Goal: Task Accomplishment & Management: Complete application form

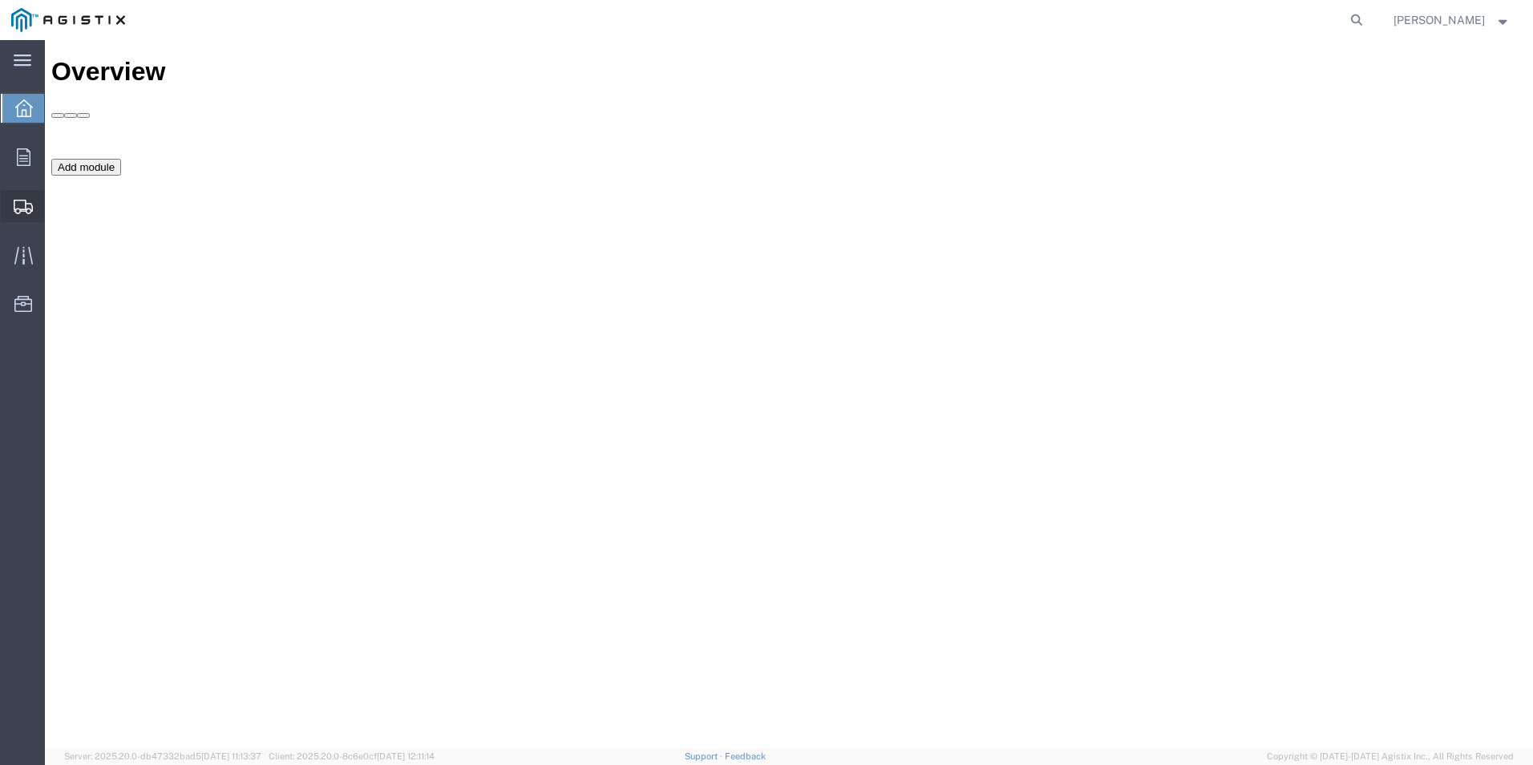
click at [0, 0] on span "Create Shipment" at bounding box center [0, 0] width 0 height 0
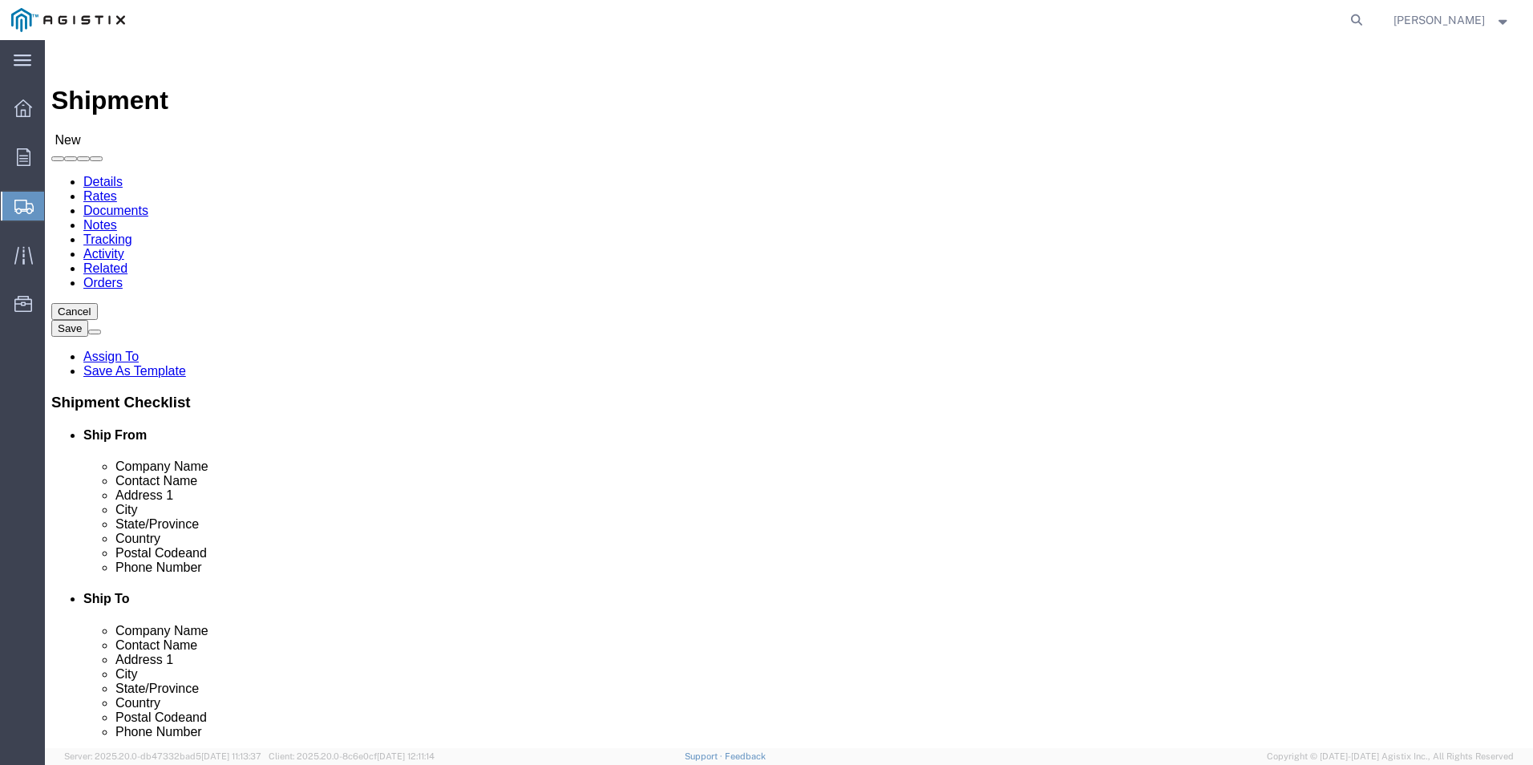
select select
click select "Select Mobile Mounting Solutions Inc PG&E"
select select "9596"
click select "Select Mobile Mounting Solutions Inc PG&E"
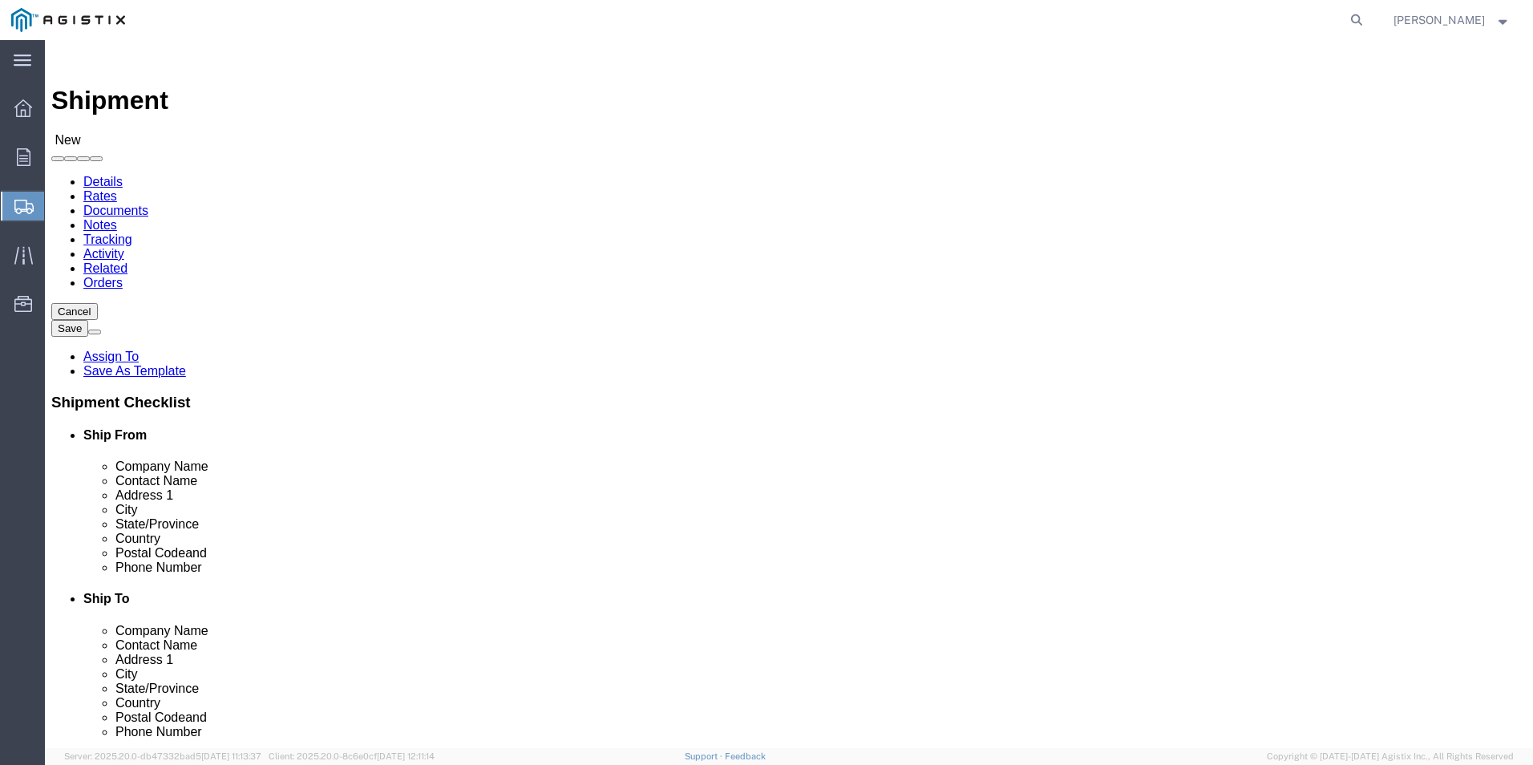
select select
click select "Select All Others [GEOGRAPHIC_DATA] [GEOGRAPHIC_DATA] [GEOGRAPHIC_DATA] [GEOGRA…"
select select "23082"
click select "Select All Others [GEOGRAPHIC_DATA] [GEOGRAPHIC_DATA] [GEOGRAPHIC_DATA] [GEOGRA…"
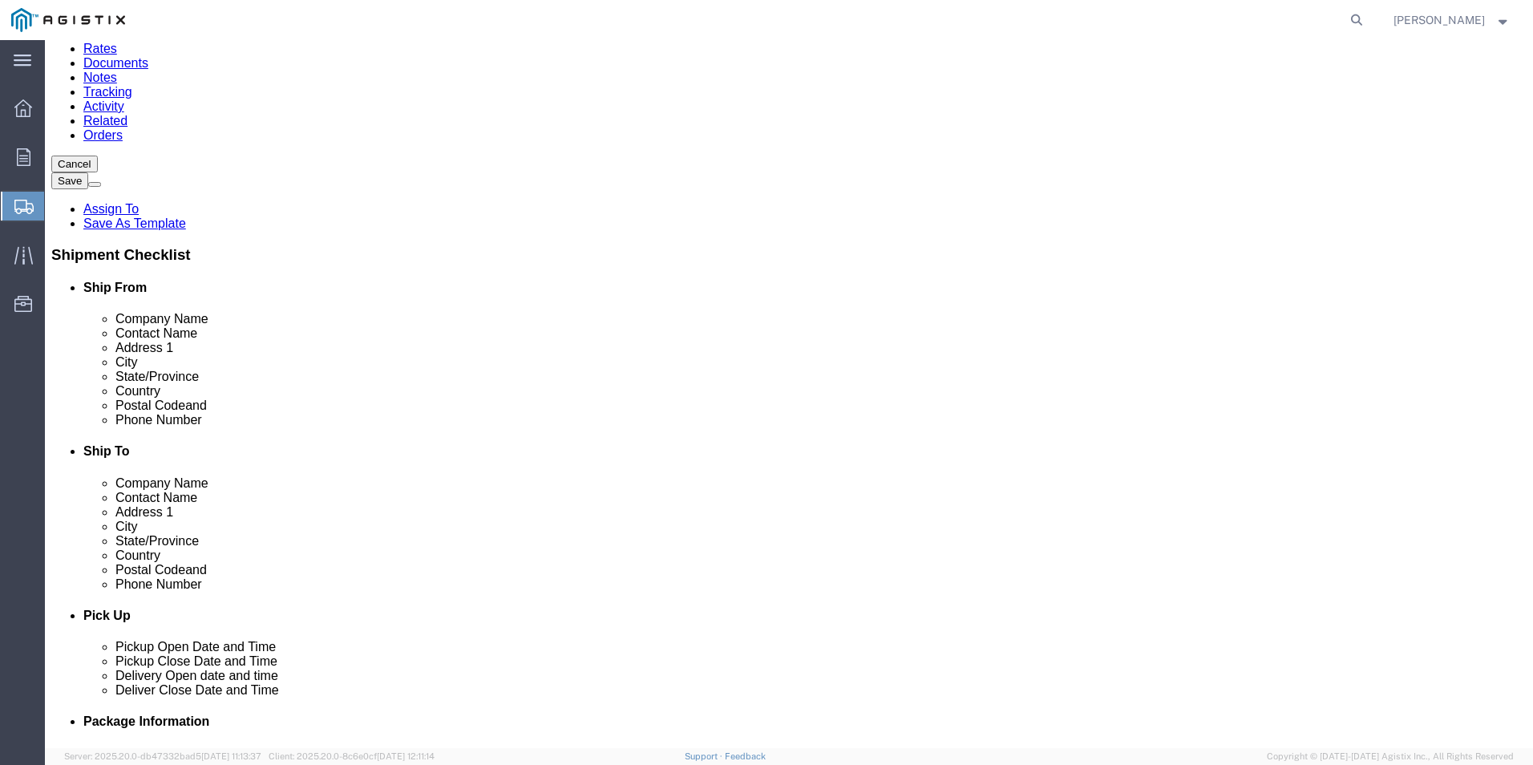
scroll to position [160, 0]
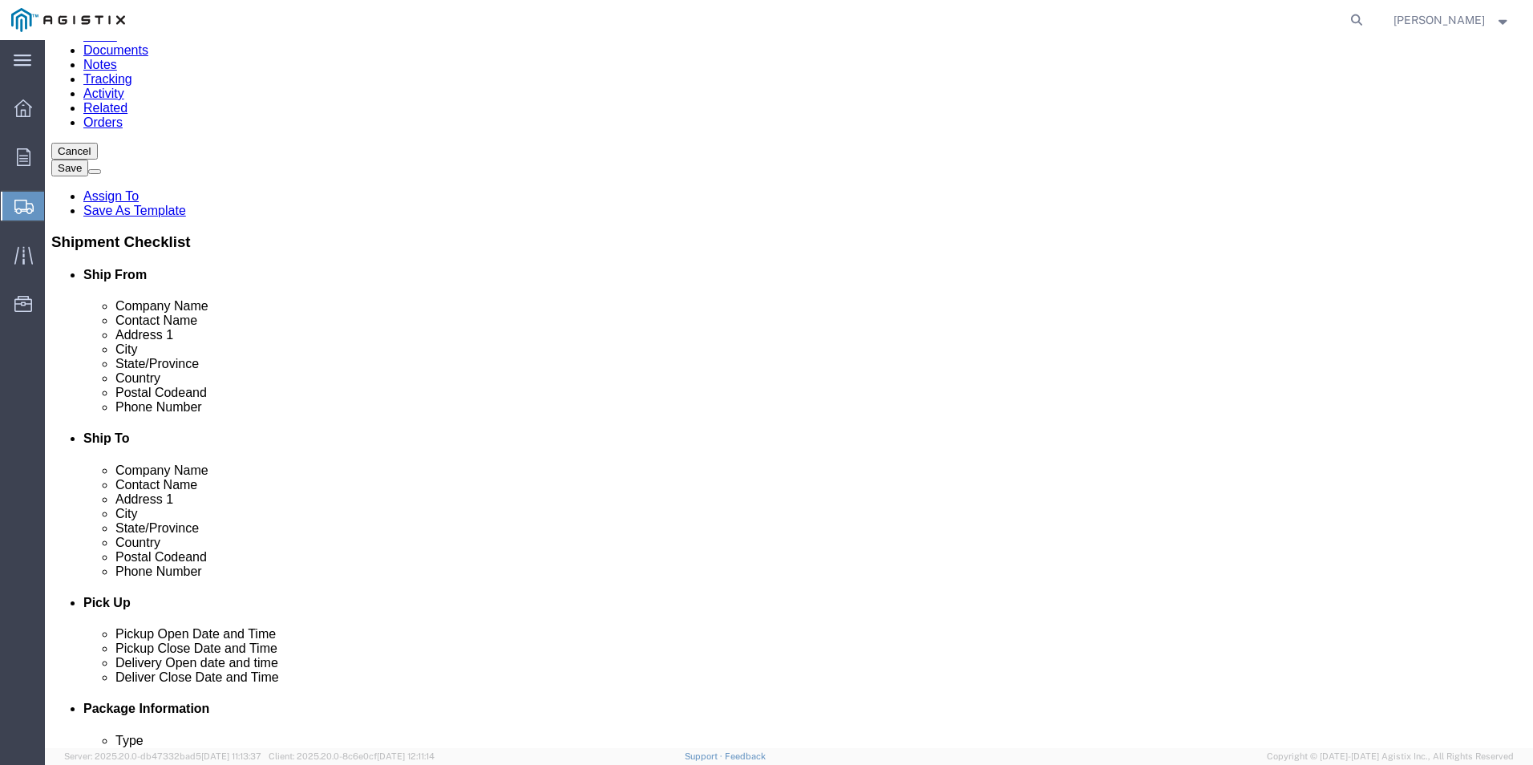
select select "MYPROFILE"
select select "CA"
click input "text"
type input "M"
type input "t"
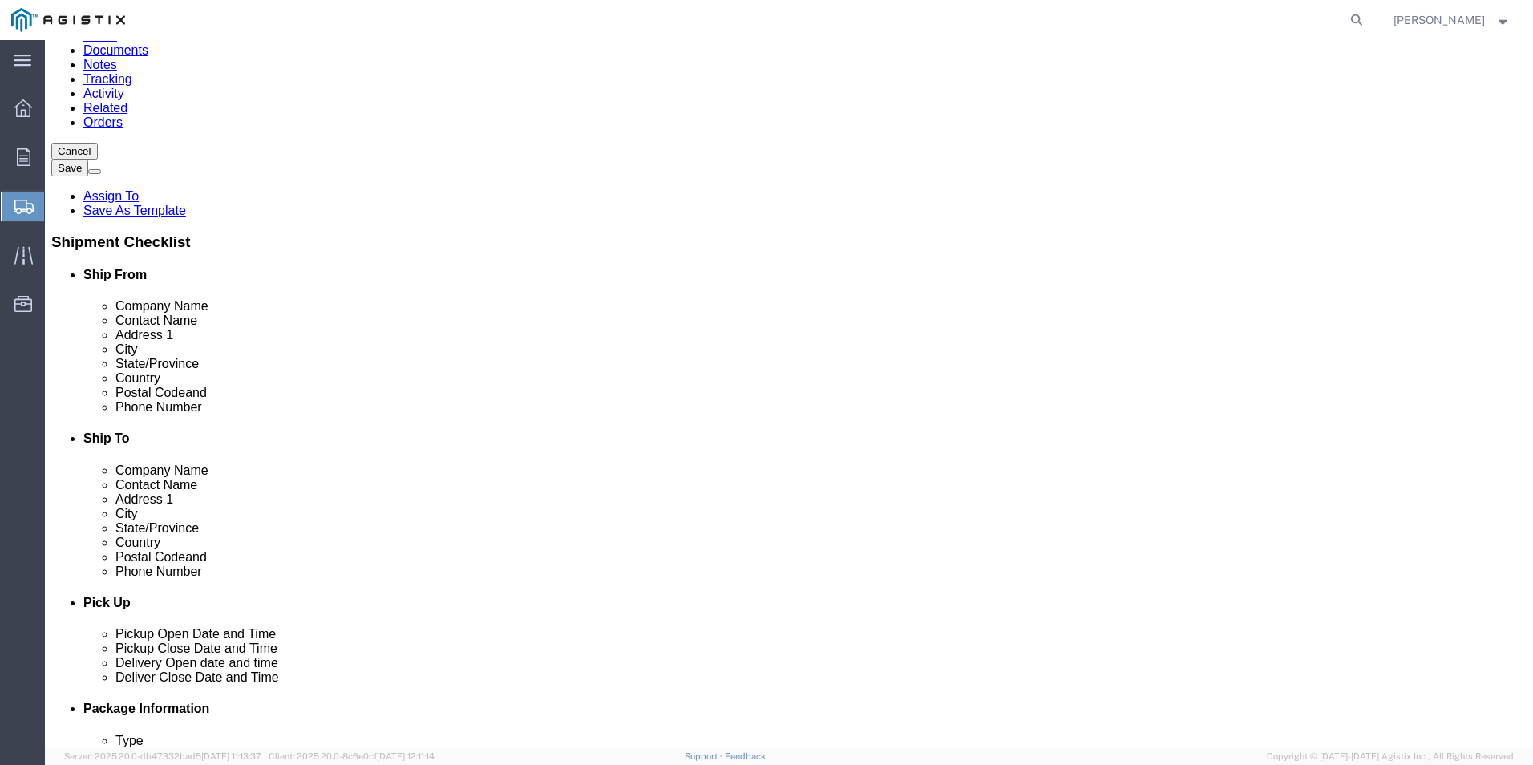
type input "[PERSON_NAME] INC."
click input "text"
type input "PG&E"
click label "Address 1"
click input "text"
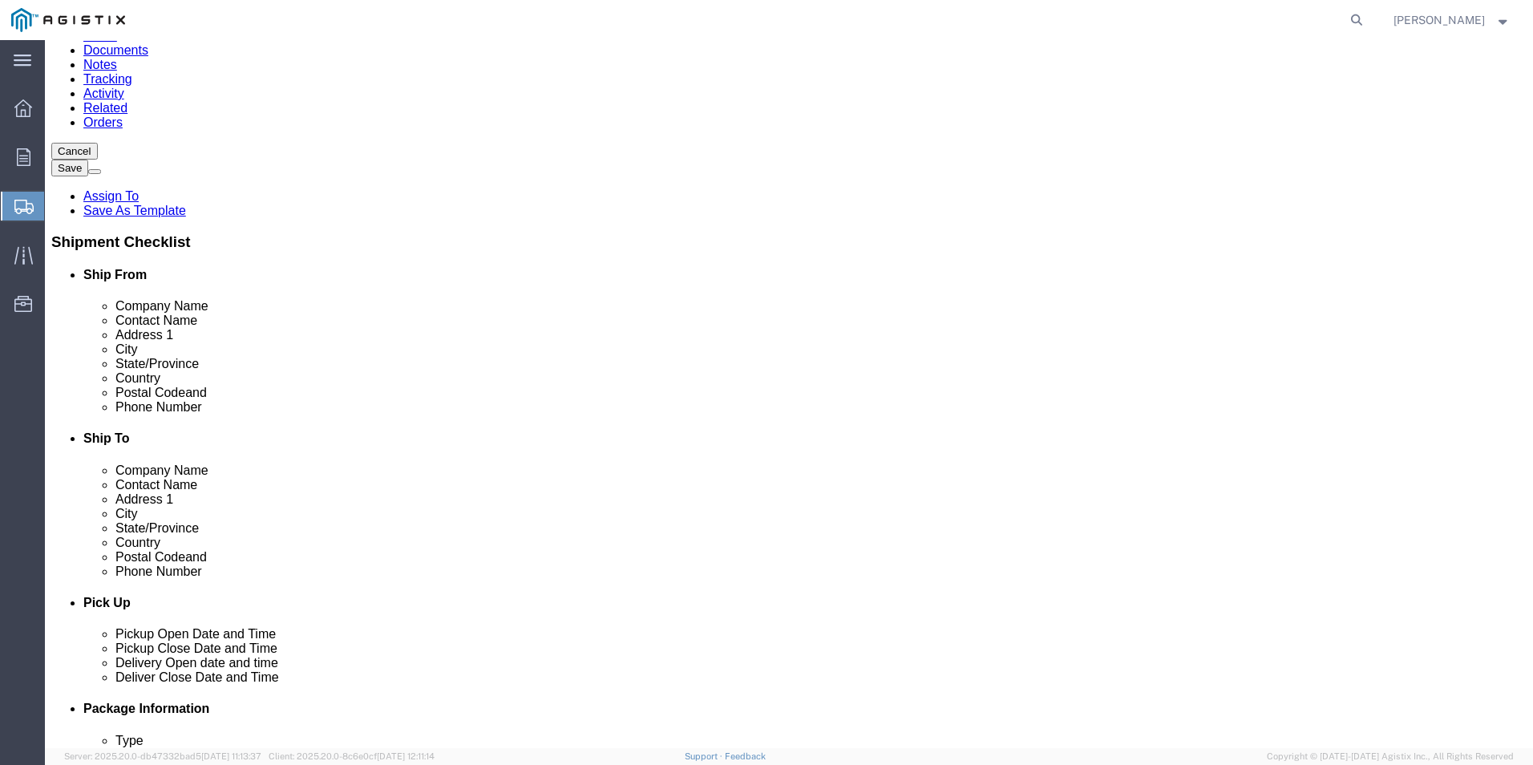
type input "[PERSON_NAME]"
type input "[STREET_ADDRESS]"
click input "text"
type input "[GEOGRAPHIC_DATA]"
click input "[PERSON_NAME]"
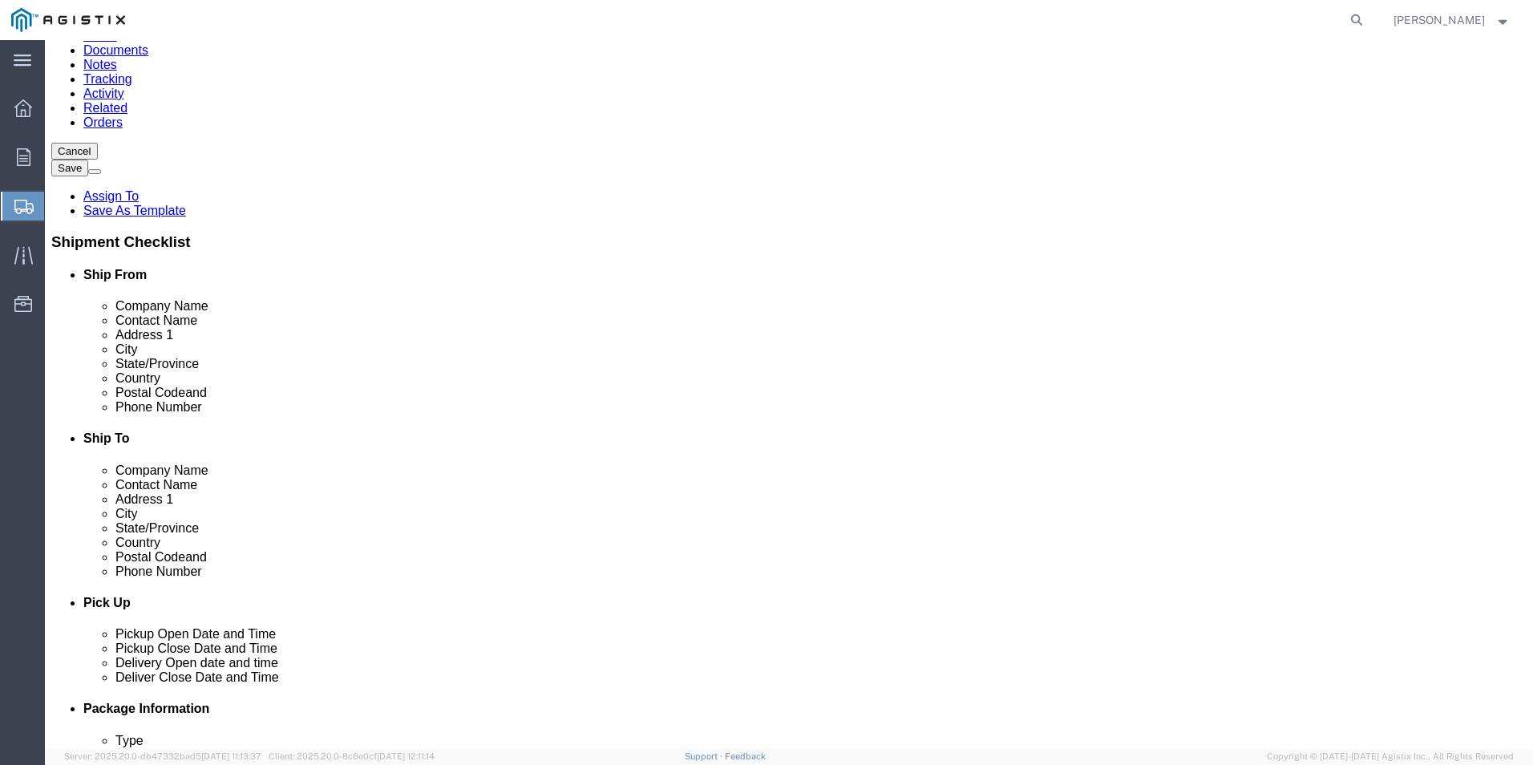
click input "Postal Code"
type input "93725-1011"
click input "text"
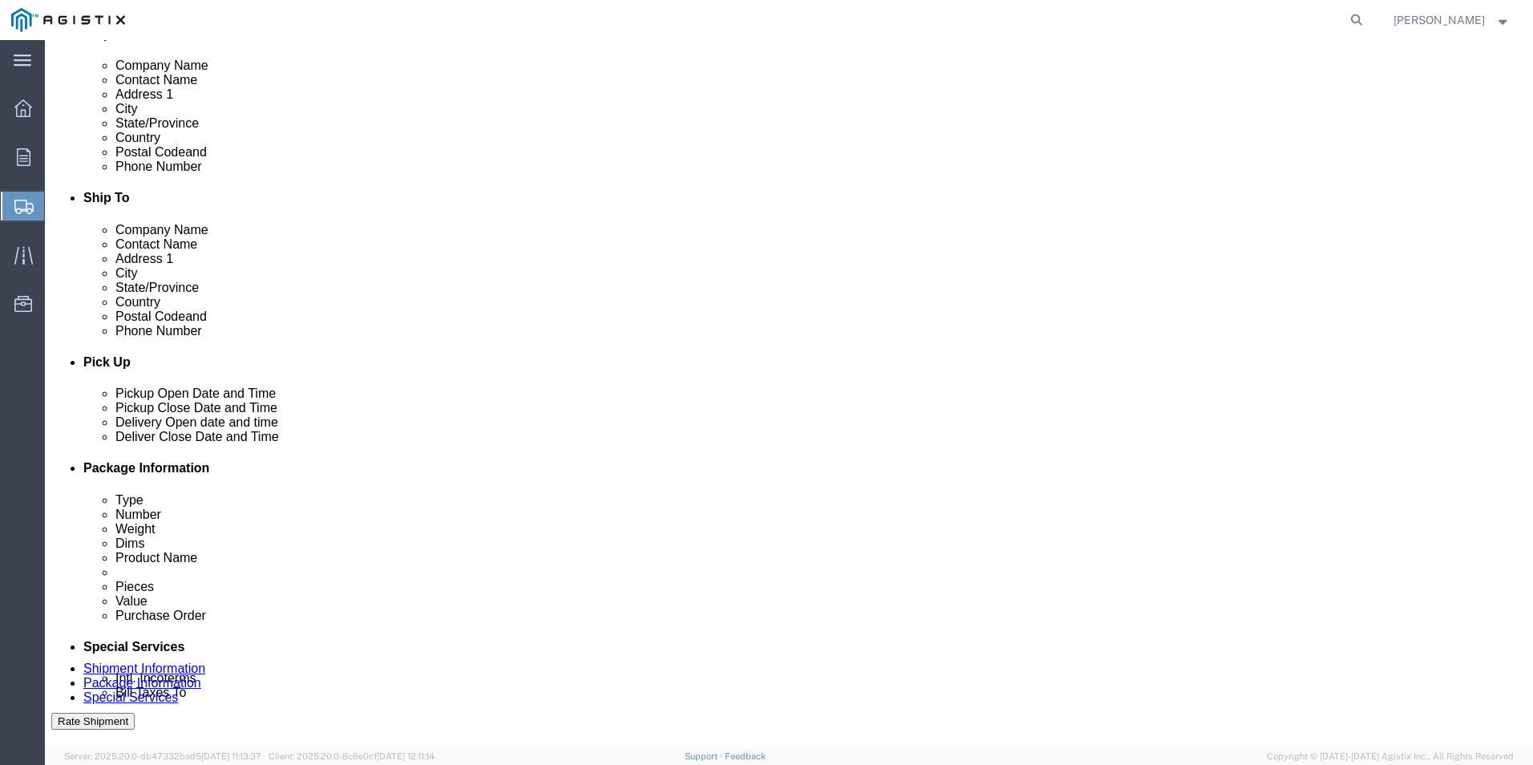
scroll to position [481, 0]
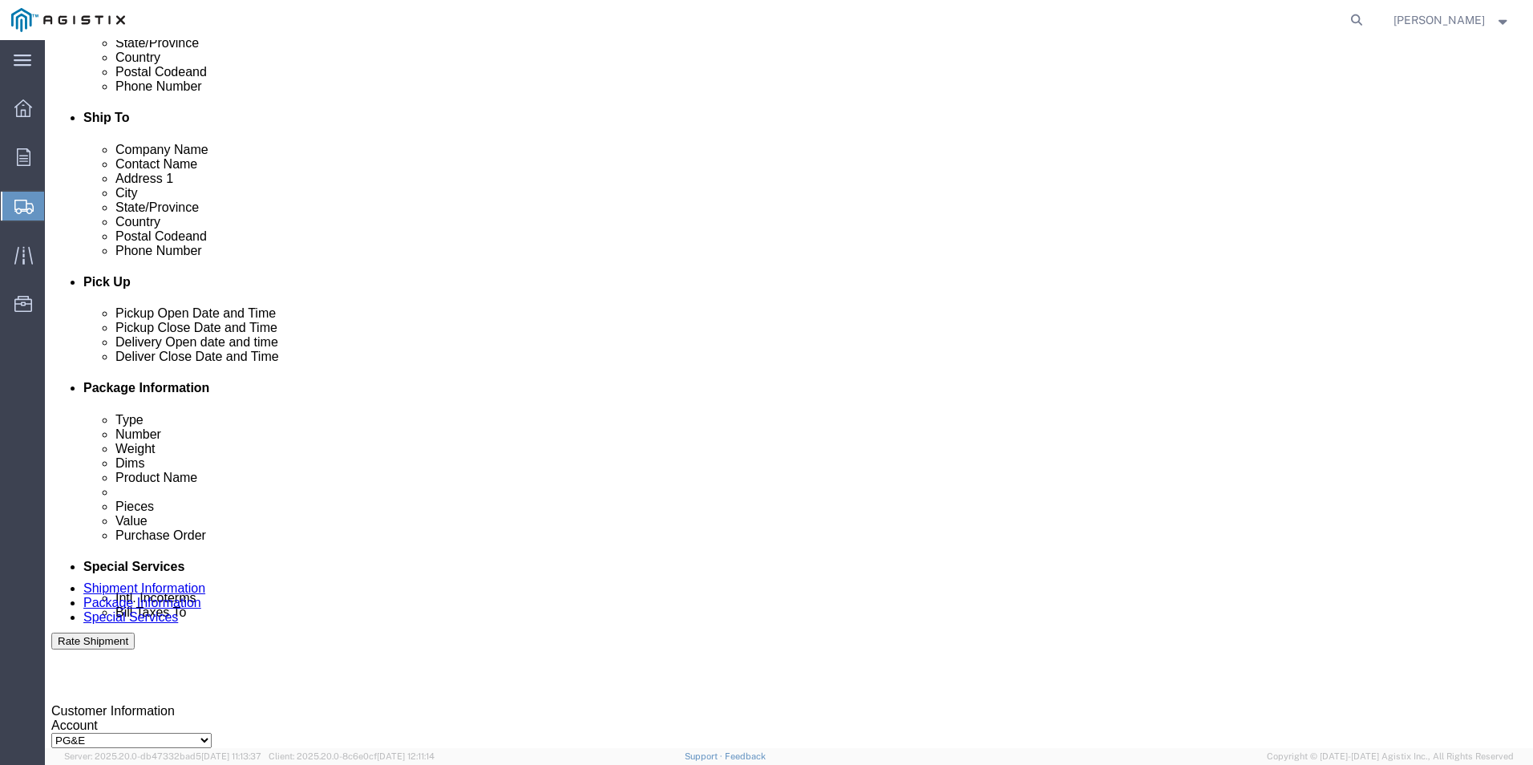
type input "[PHONE_NUMBER]"
click div "[DATE] 1:00 PM"
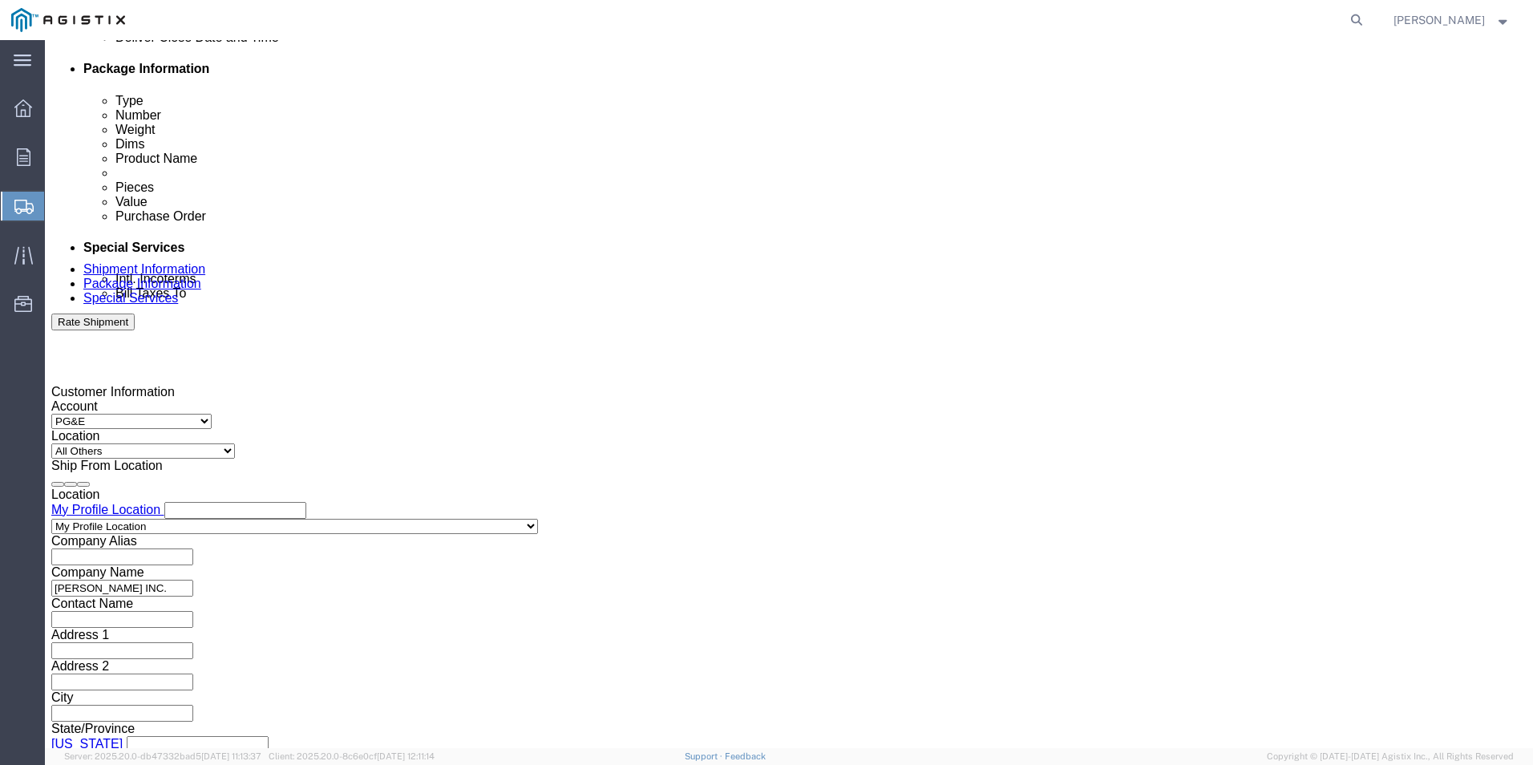
click input "1:00 PM"
click input "9:00 PM"
click input "9:30 PM"
type input "9:30 AM"
click button "Apply"
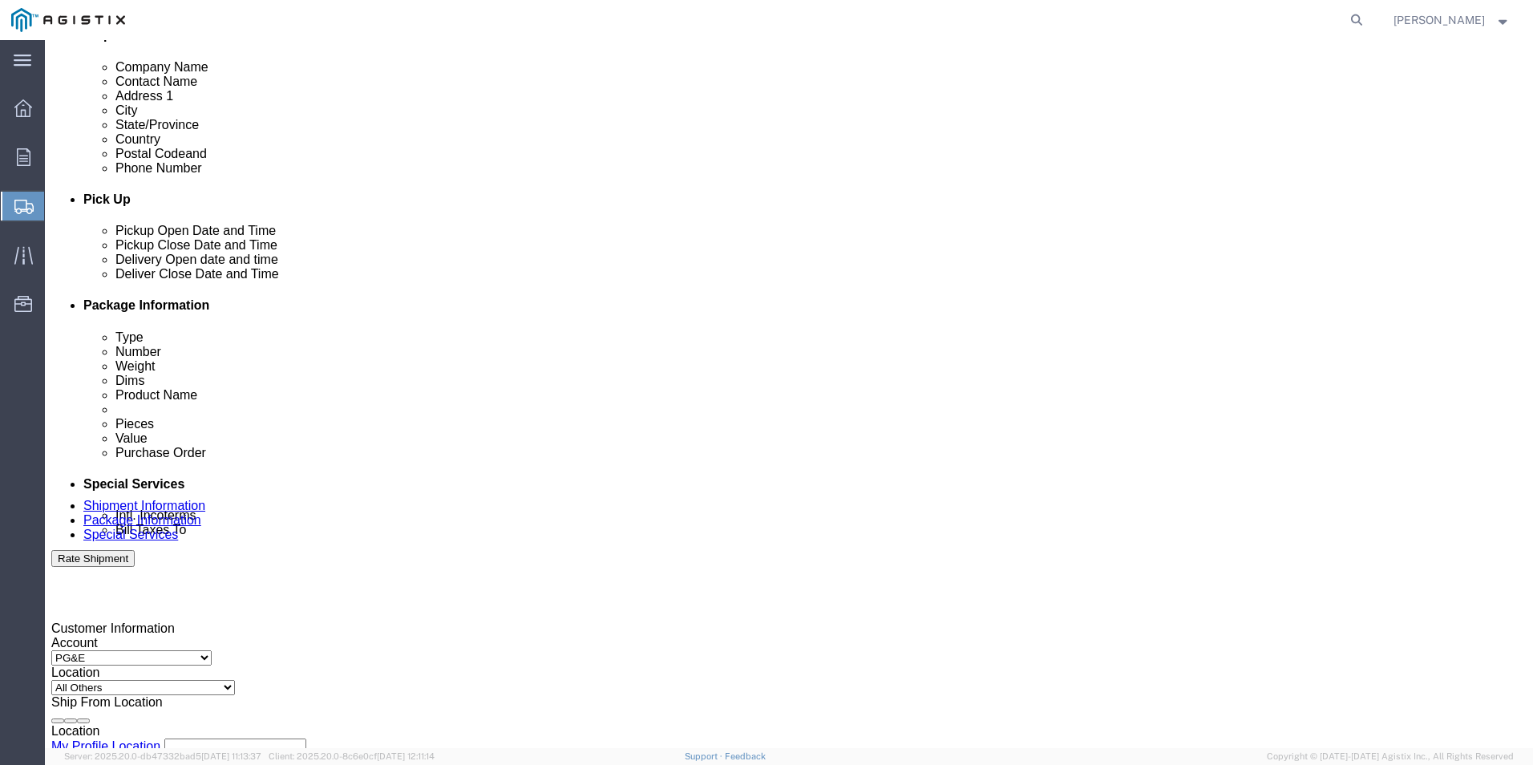
scroll to position [560, 0]
click div "[DATE] 10:30 AM"
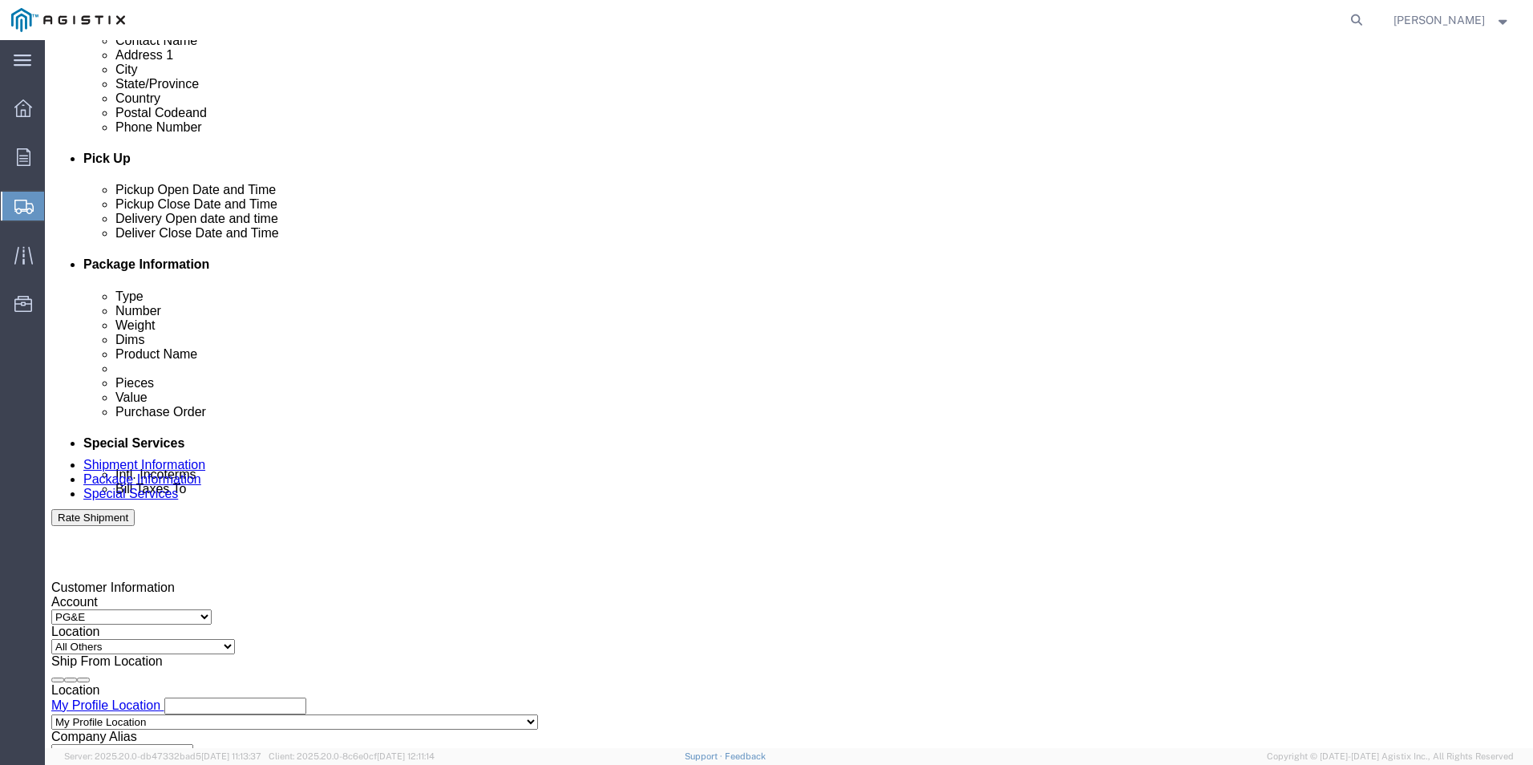
scroll to position [640, 0]
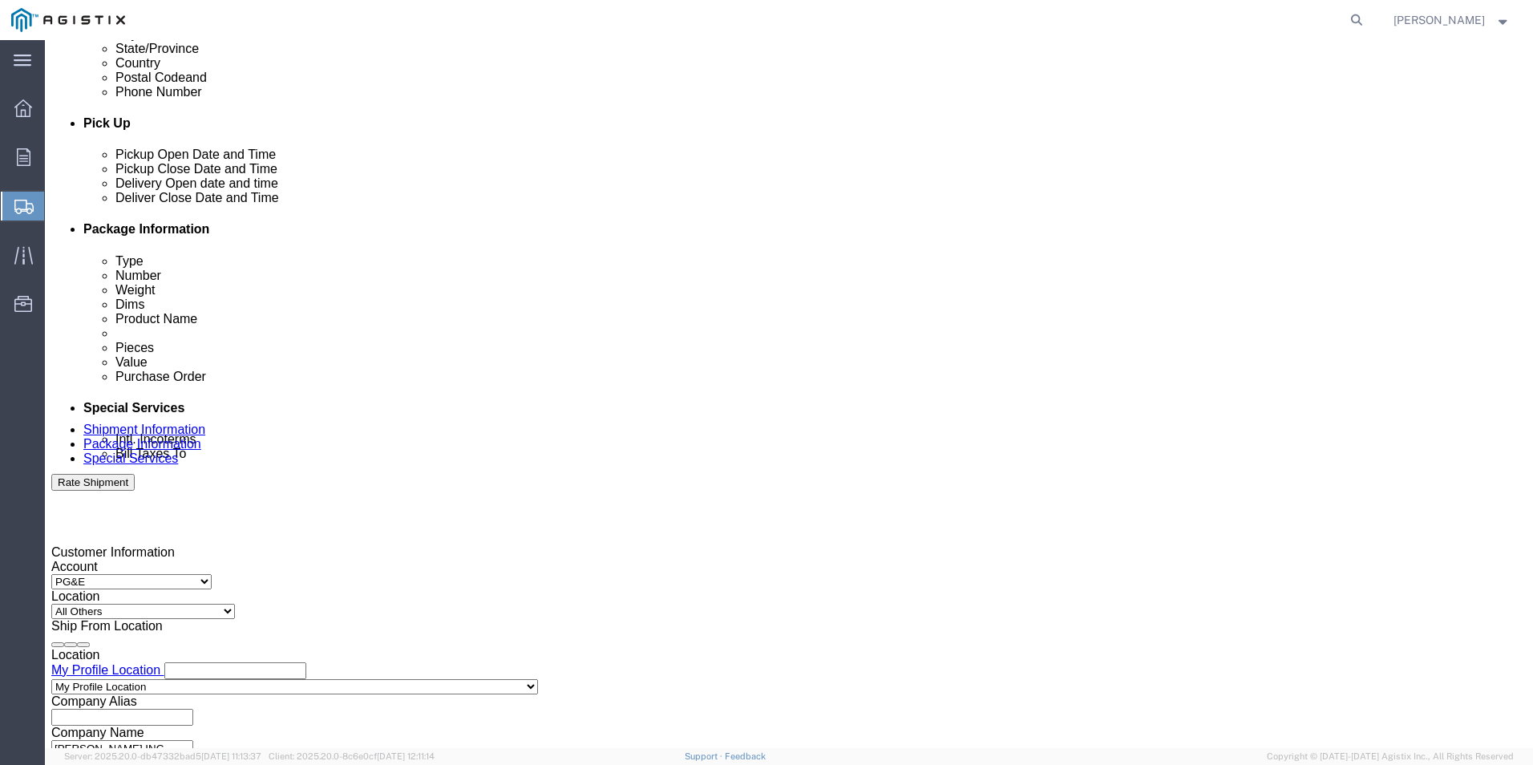
click input "5:30 AM"
type input "5:30 PM"
click button "Apply"
click div
click input "6:30 PM"
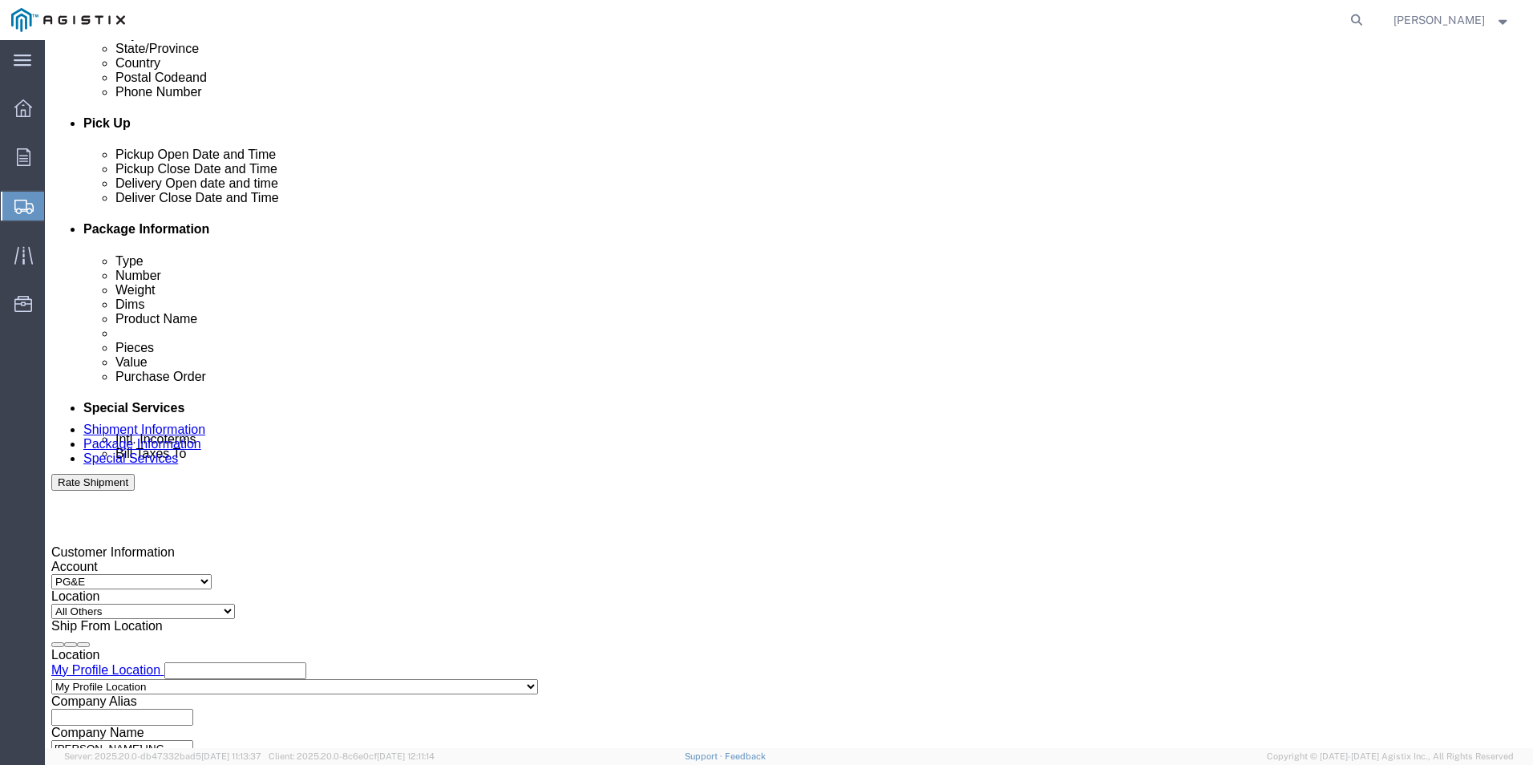
click input "9:30 PM"
type input "9:30 AM"
click button "Apply"
click div
click input "5:30 AM"
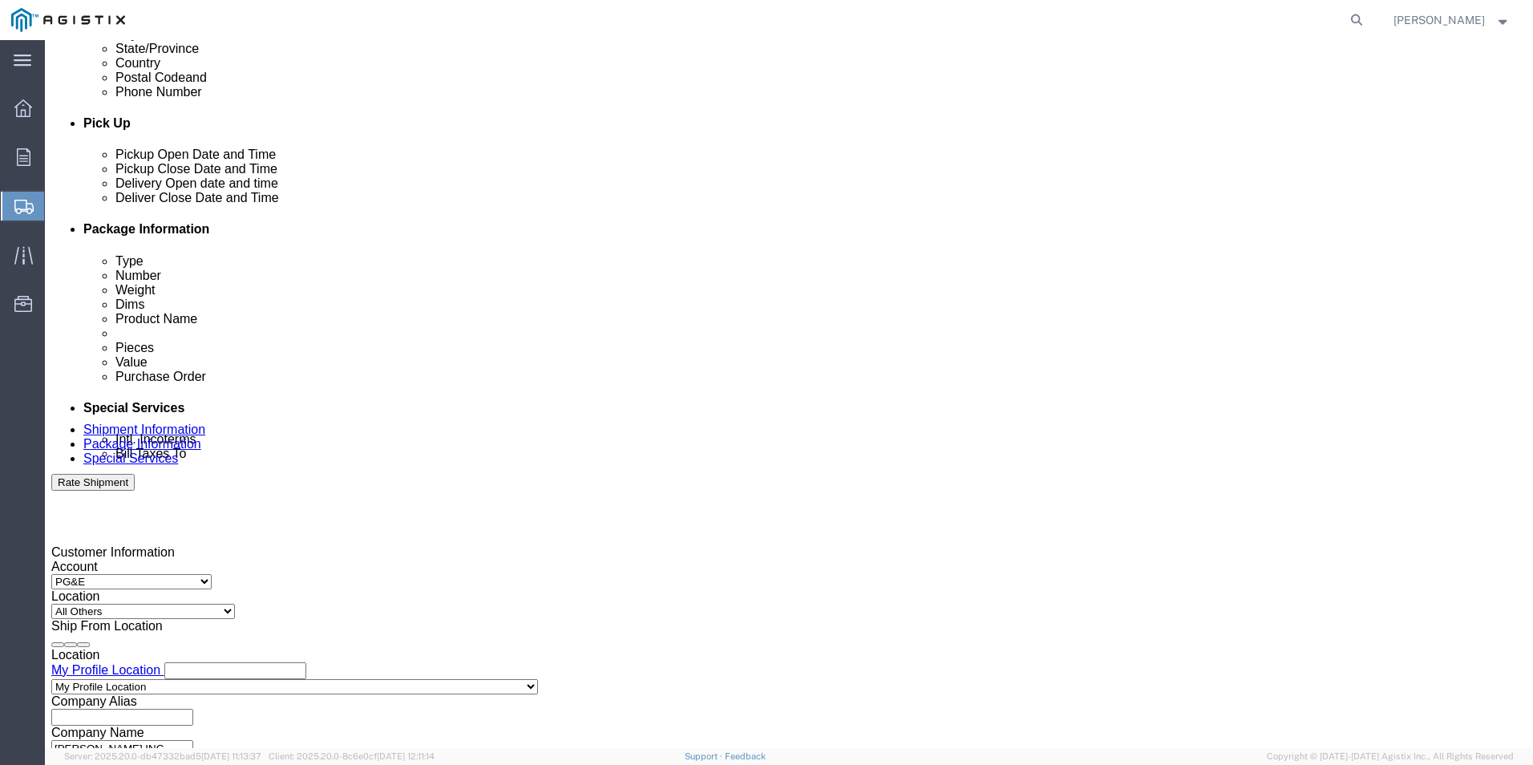
click input "5:00 AM"
type input "5:00 PM"
click button "Apply"
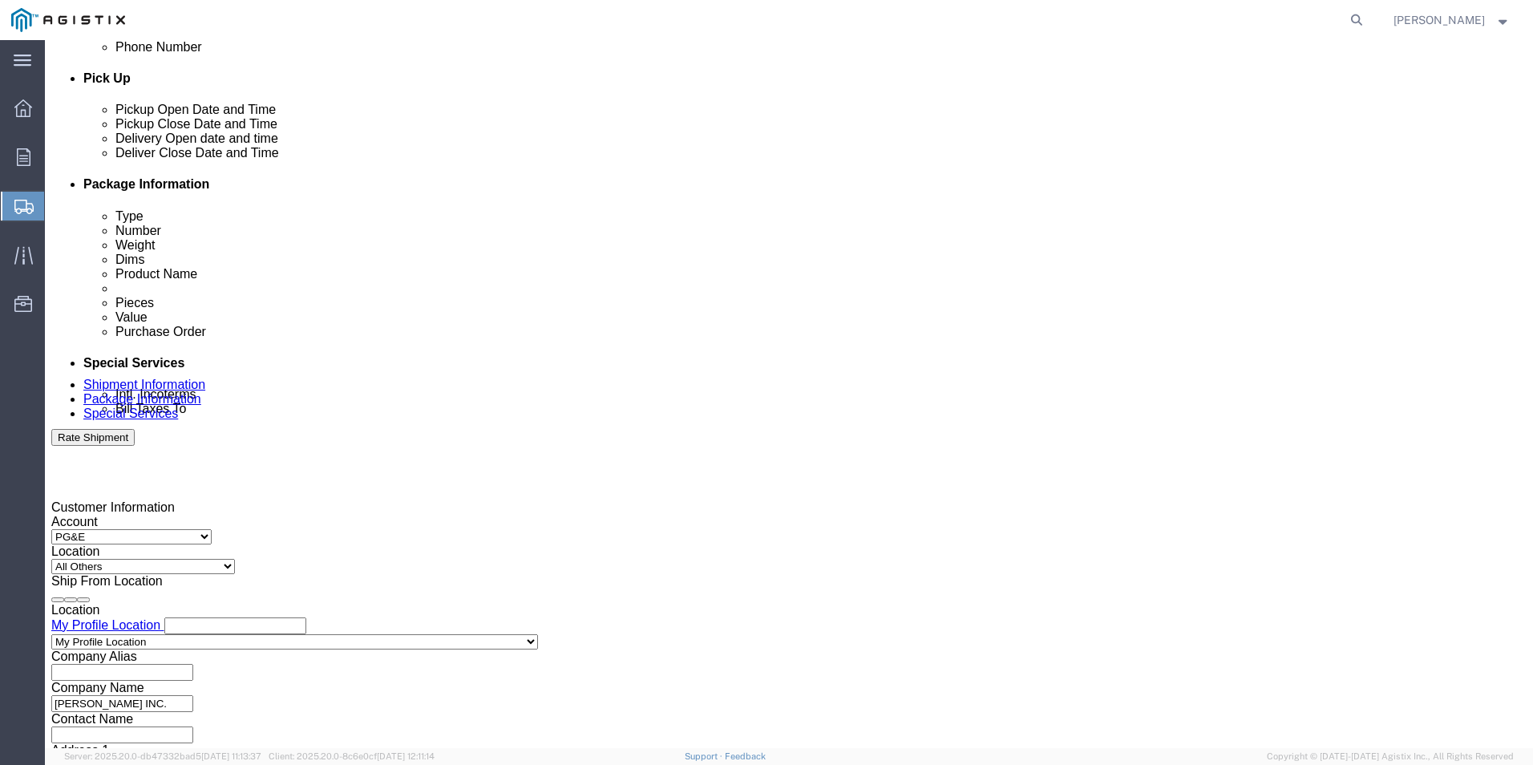
scroll to position [720, 0]
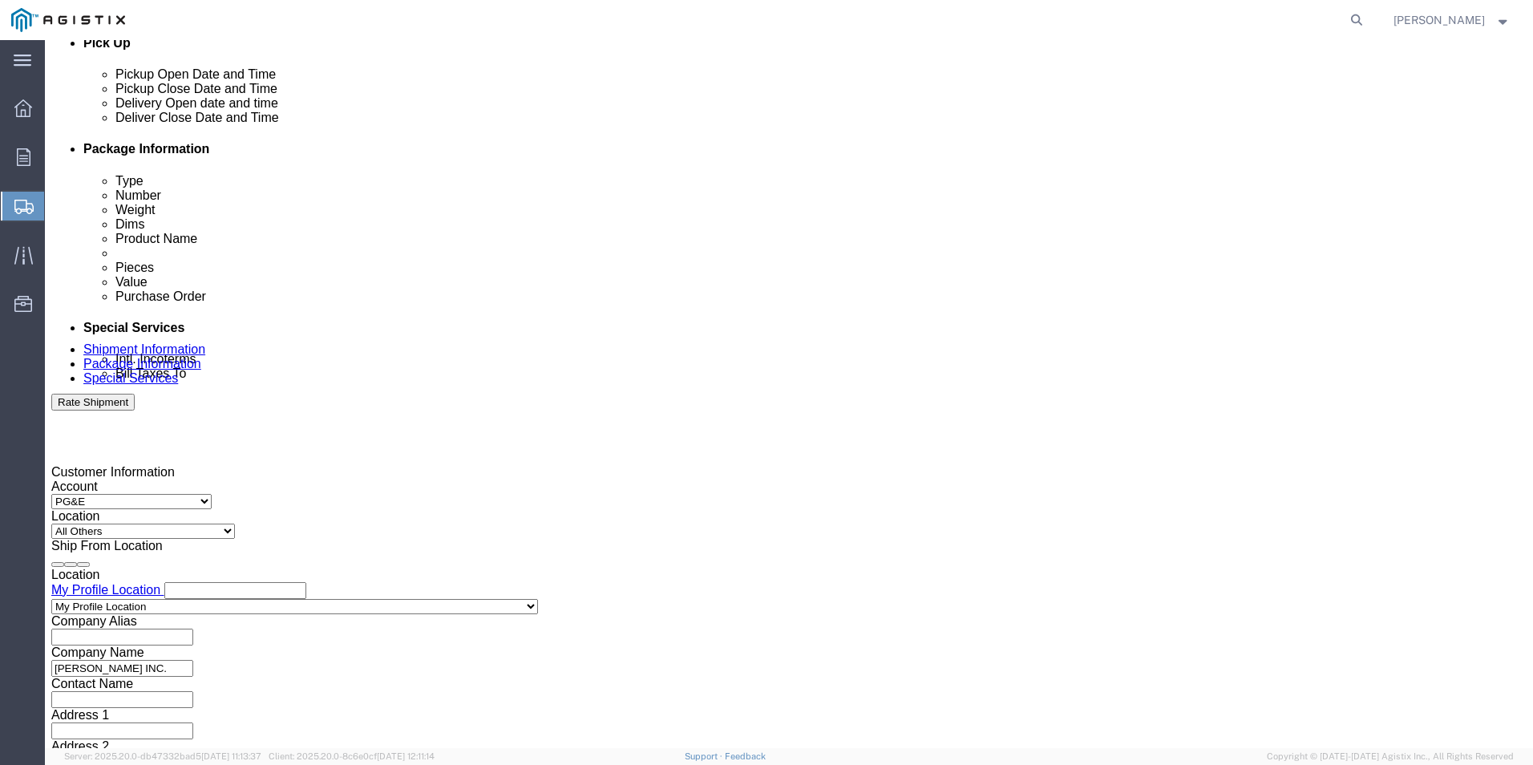
click input "text"
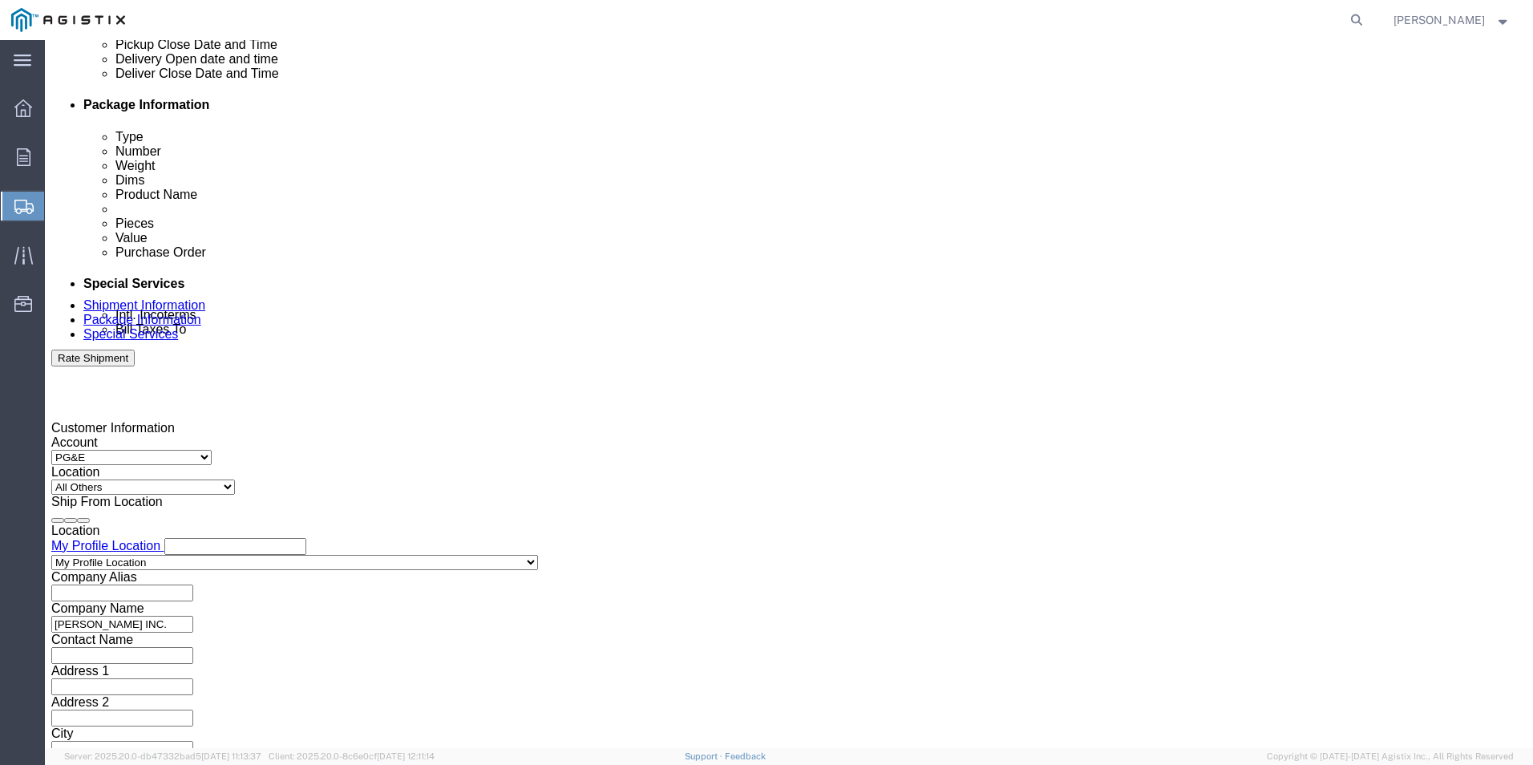
scroll to position [800, 0]
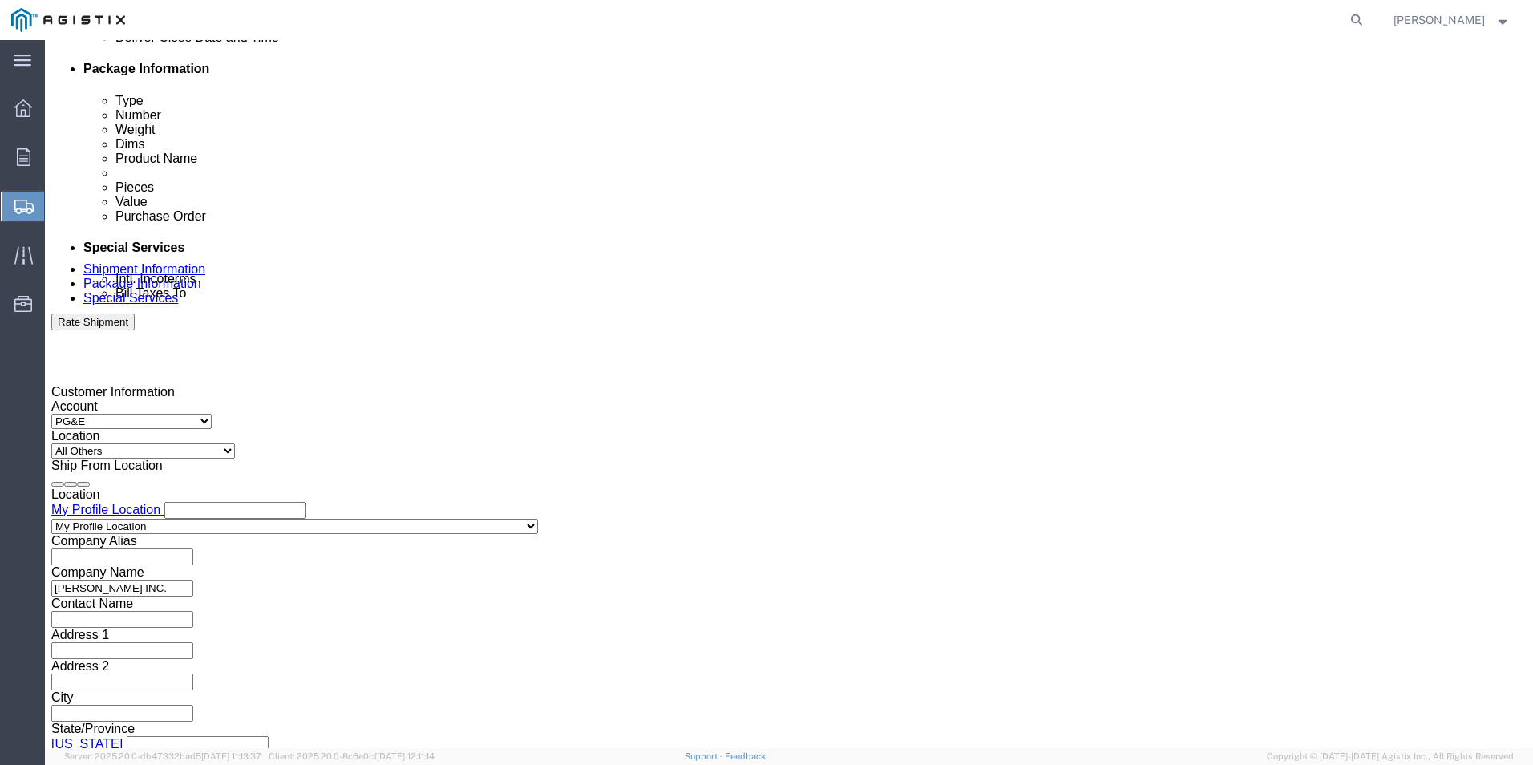
type input "2701253218"
click button "Continue"
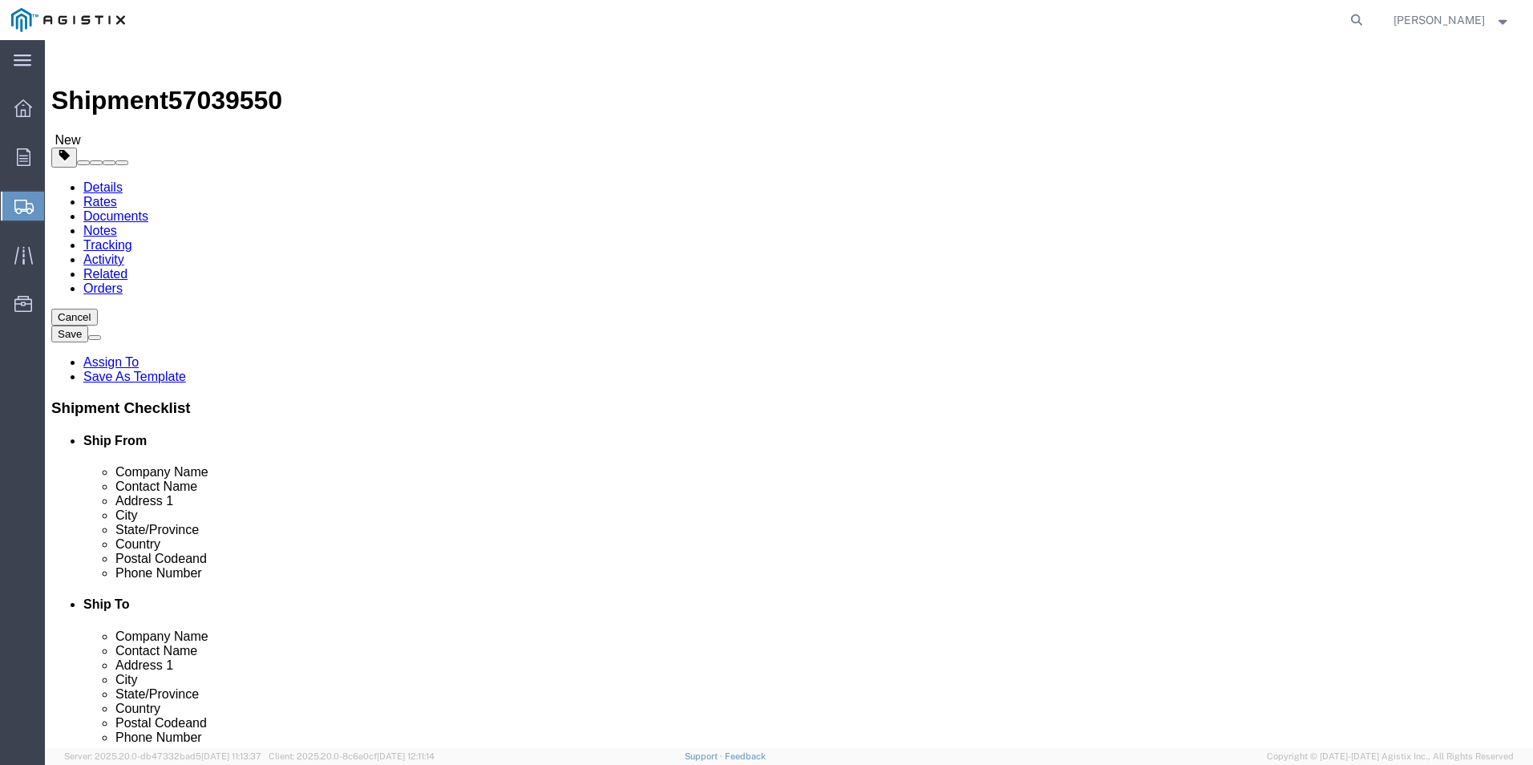
click select "Select Bulk Bundle(s) Cardboard Box(es) Carton(s) Crate(s) Drum(s) (Fiberboard)…"
select select "PSNS"
click select "Select Bulk Bundle(s) Cardboard Box(es) Carton(s) Crate(s) Drum(s) (Fiberboard)…"
click input "text"
type input "36"
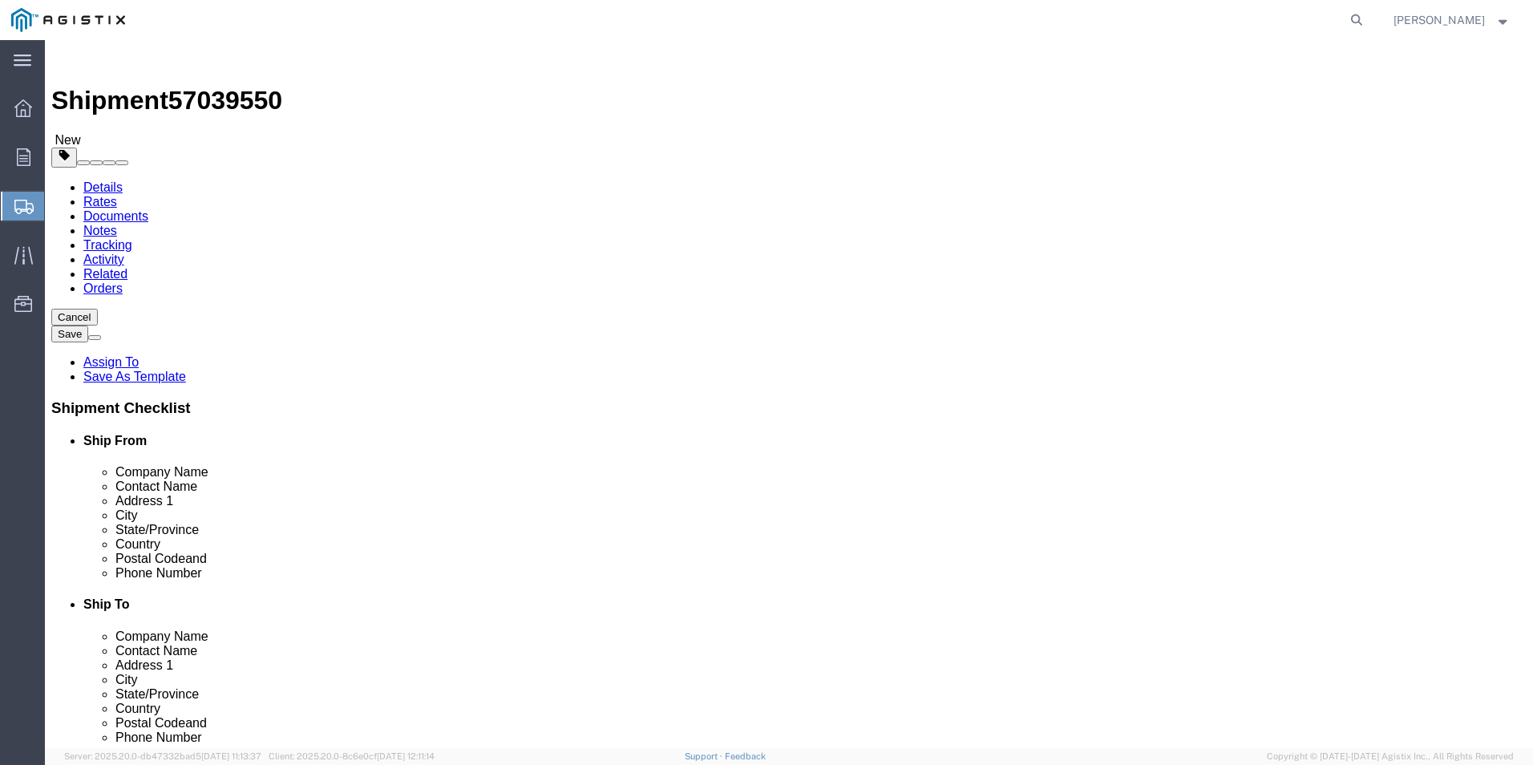
type input "36"
type input "23"
click input "0.00"
type input "0"
type input "119"
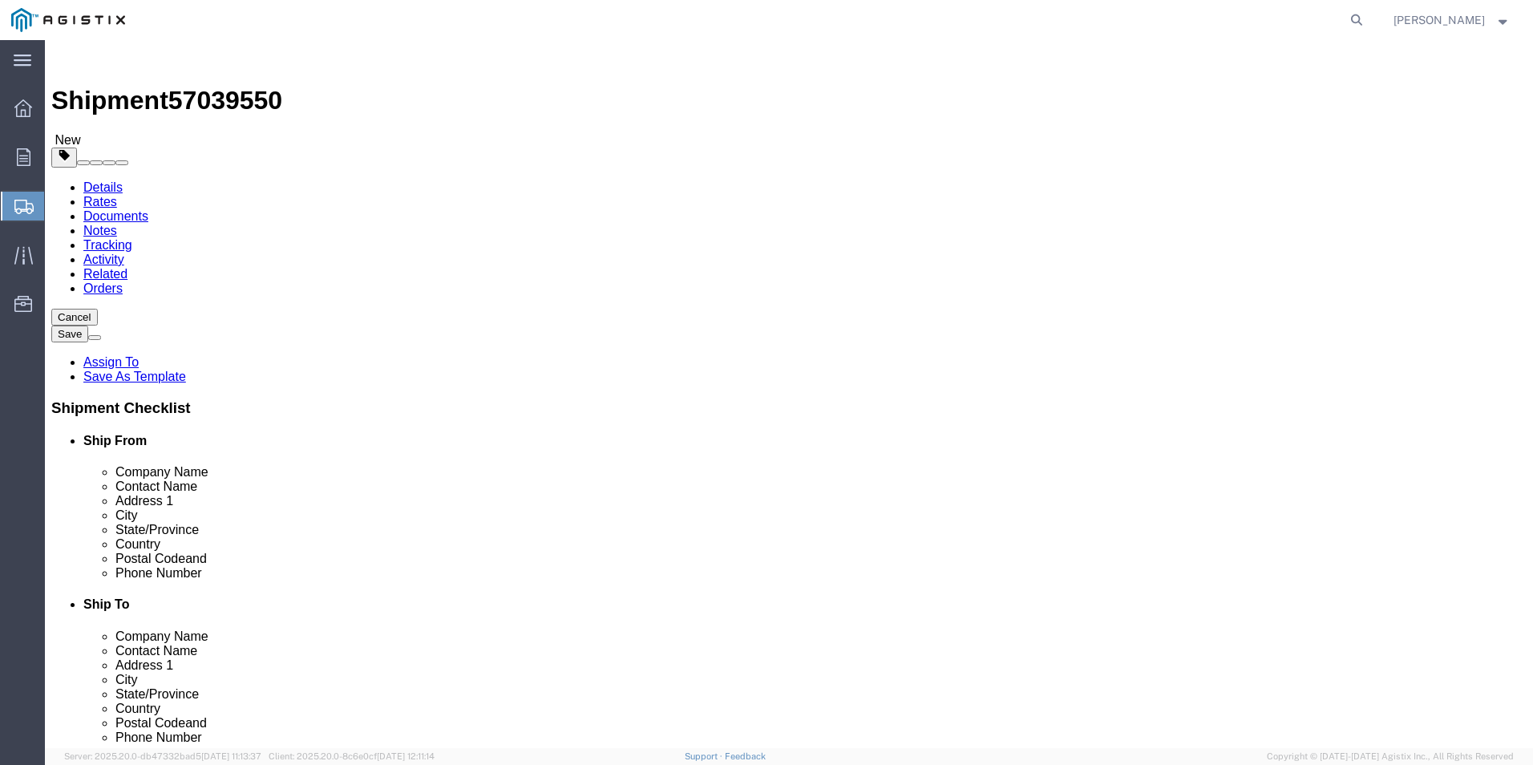
click span
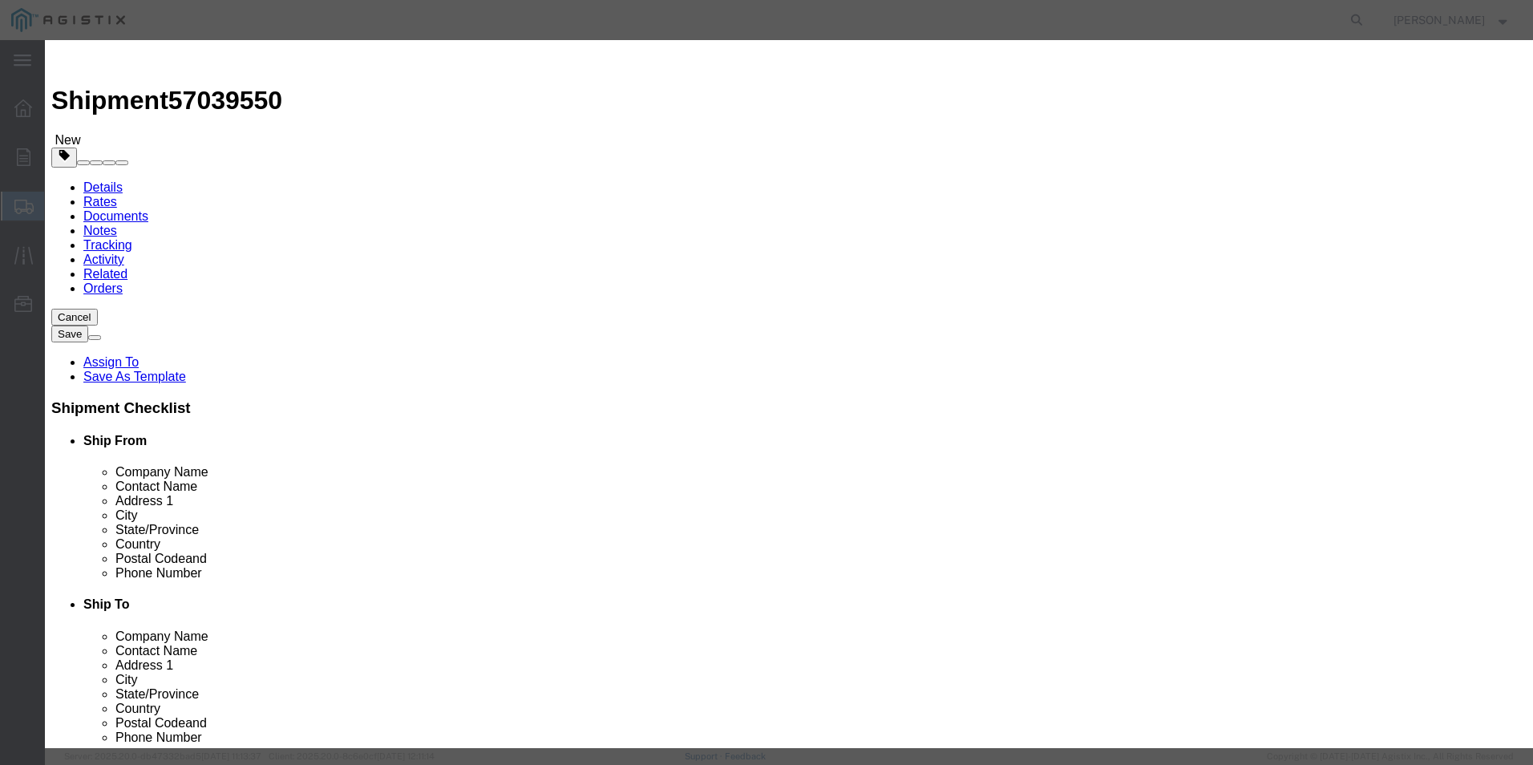
click input "text"
type input "M"
type input "ANDAVA5P-50-C"
click div "Commodity library"
click input "0"
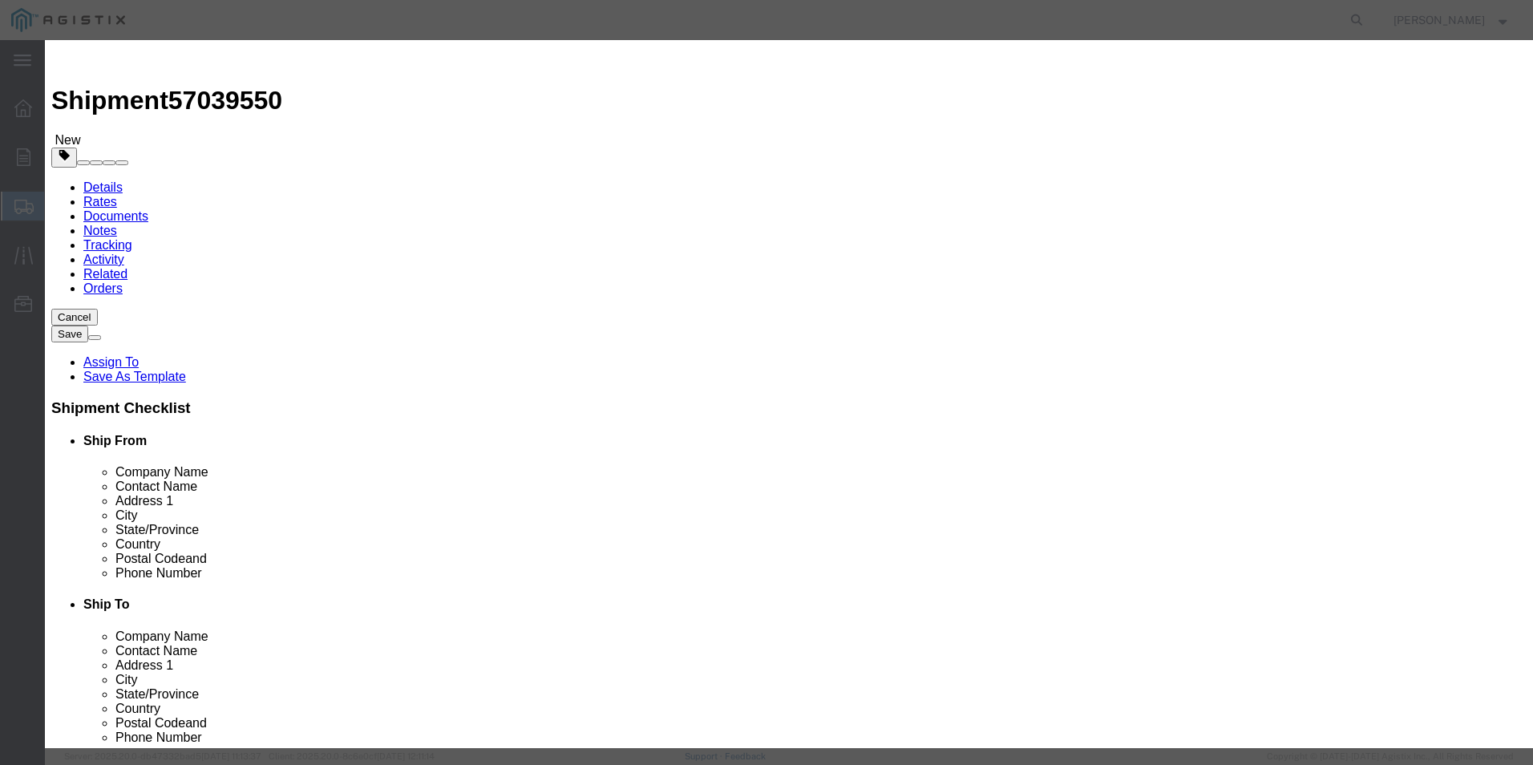
type input "0"
type input "1"
click div "Commodity library"
click input "text"
type input "6018.91"
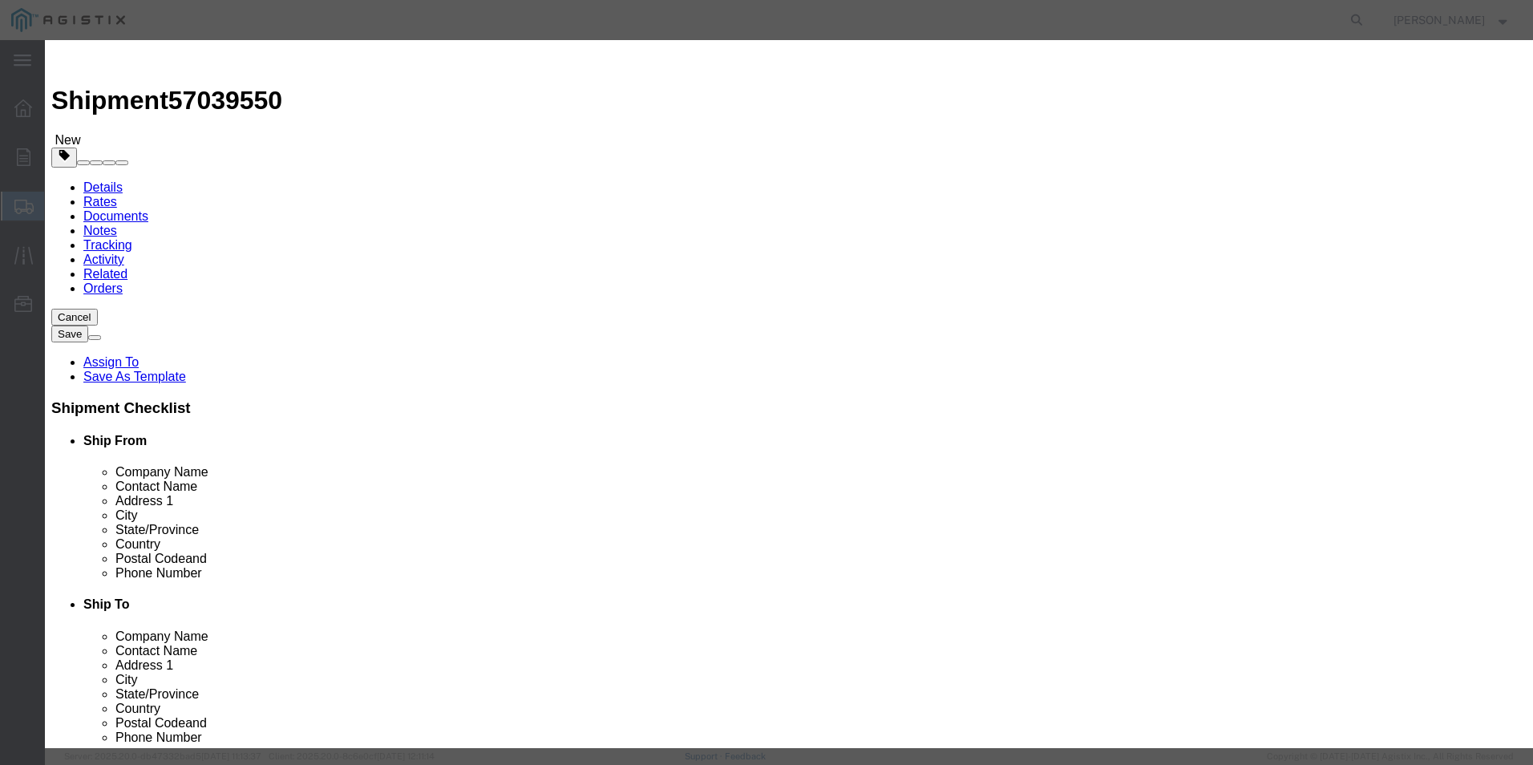
click textarea
type textarea "t"
type textarea "[PERSON_NAME] VENDOR ID 1025152"
click select "Select 50 55 60 65 70 85 92.5 100 125 175 250 300 400"
select select "85"
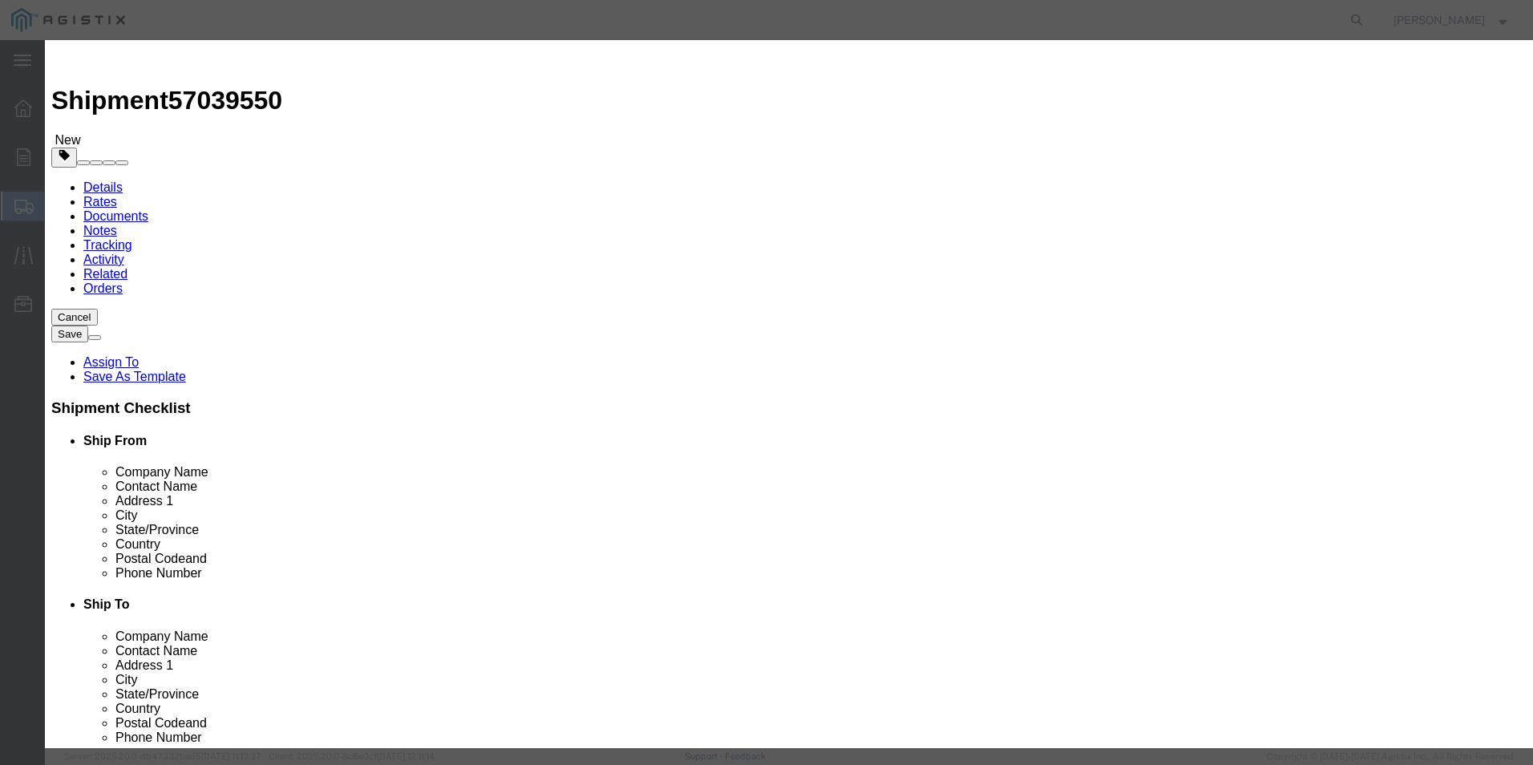
click select "Select 50 55 60 65 70 85 92.5 100 125 175 250 300 400"
click button "Save & Close"
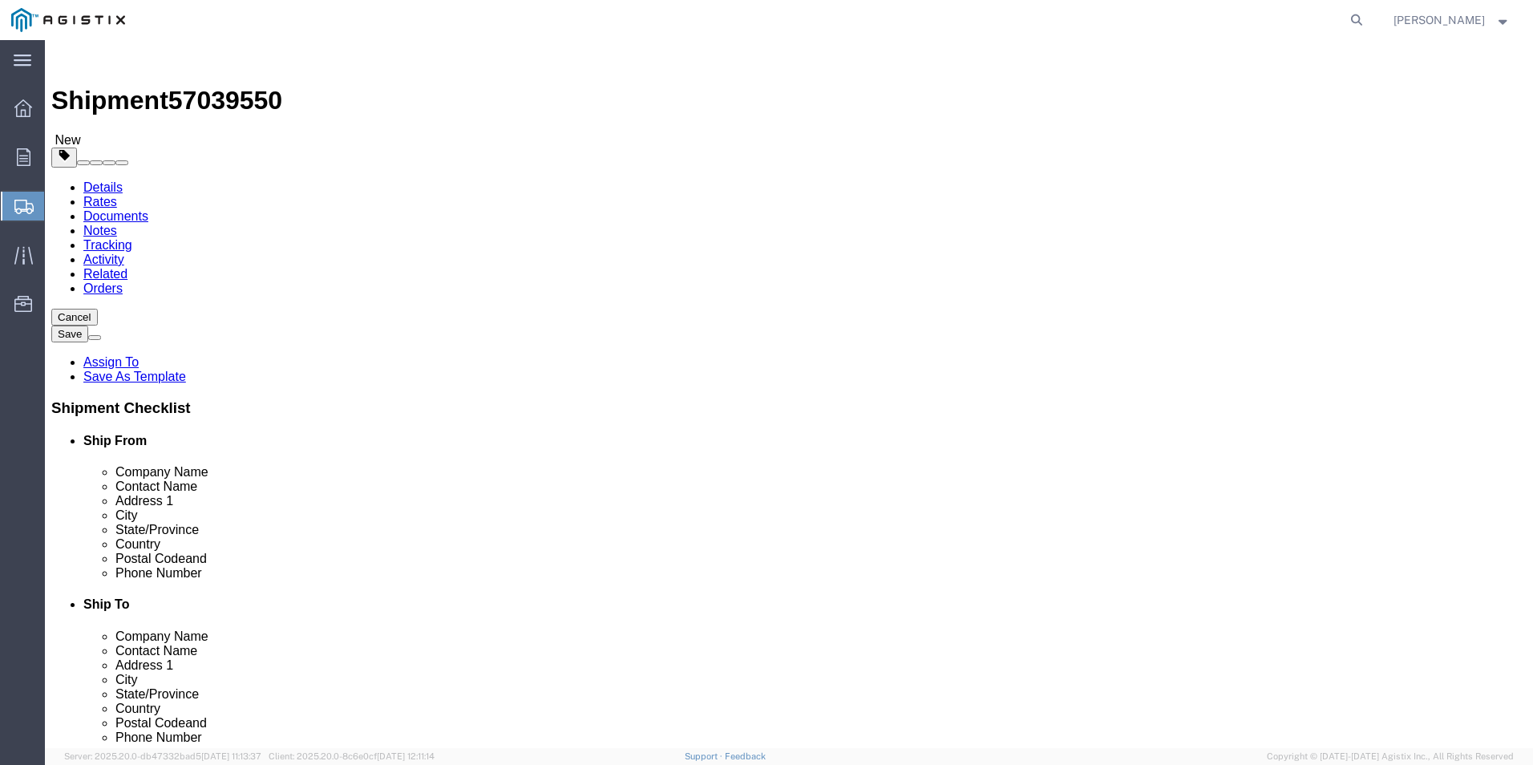
click link "Add Package"
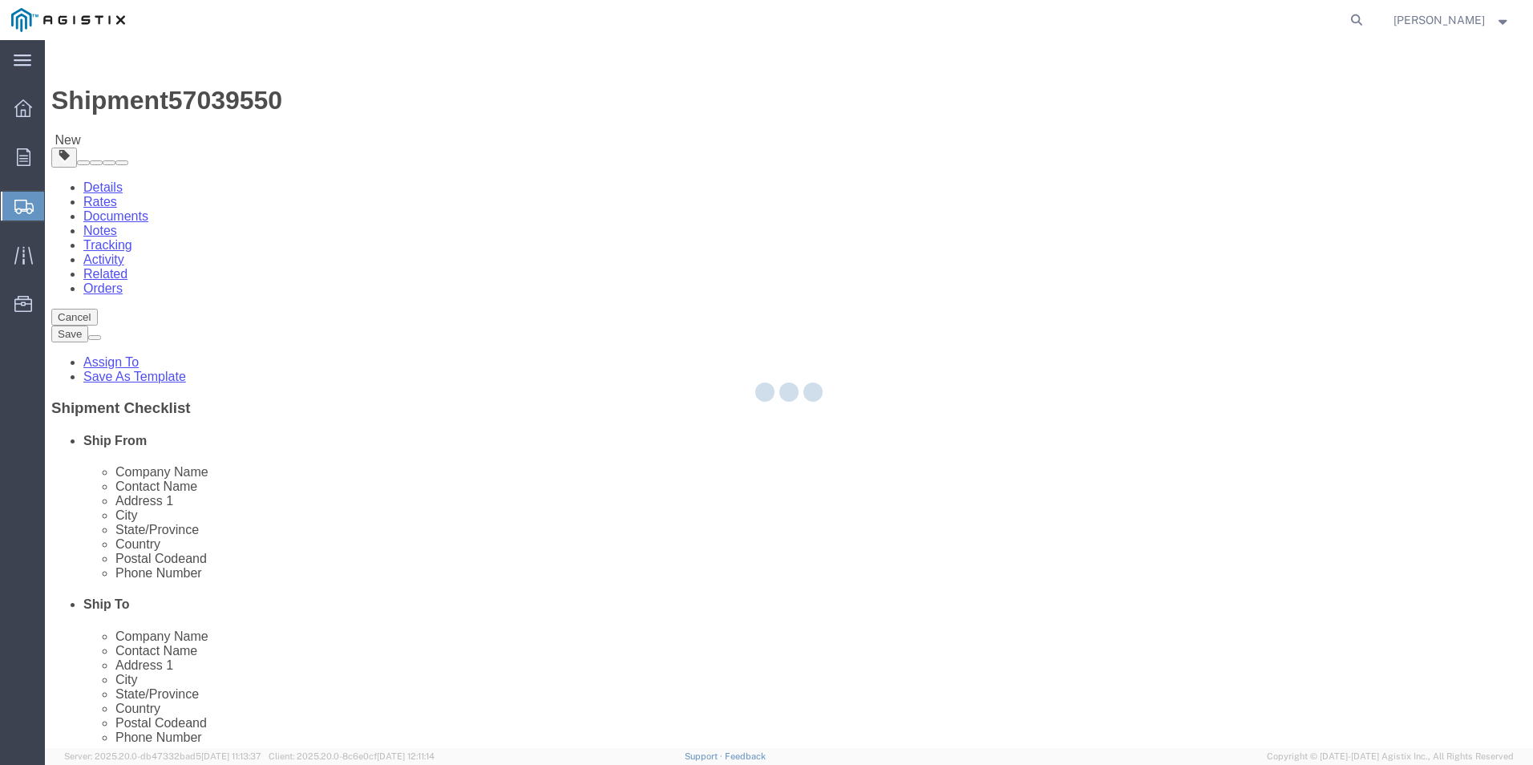
select select "PSNS"
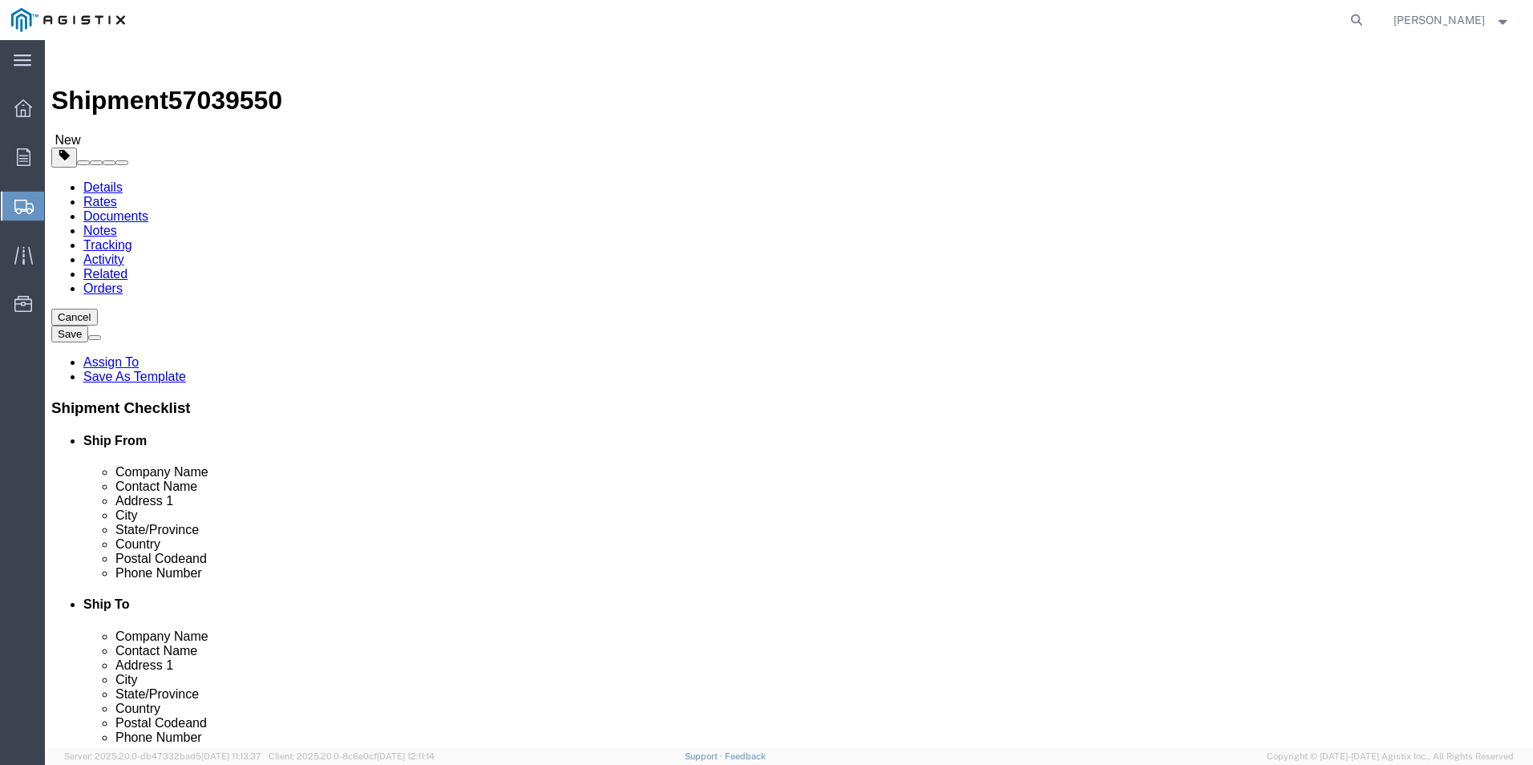
click select "Select Bulk Bundle(s) Cardboard Box(es) Carton(s) Crate(s) Drum(s) (Fiberboard)…"
select select "CRTN"
click select "Select Bulk Bundle(s) Cardboard Box(es) Carton(s) Crate(s) Drum(s) (Fiberboard)…"
click input "text"
type input "64"
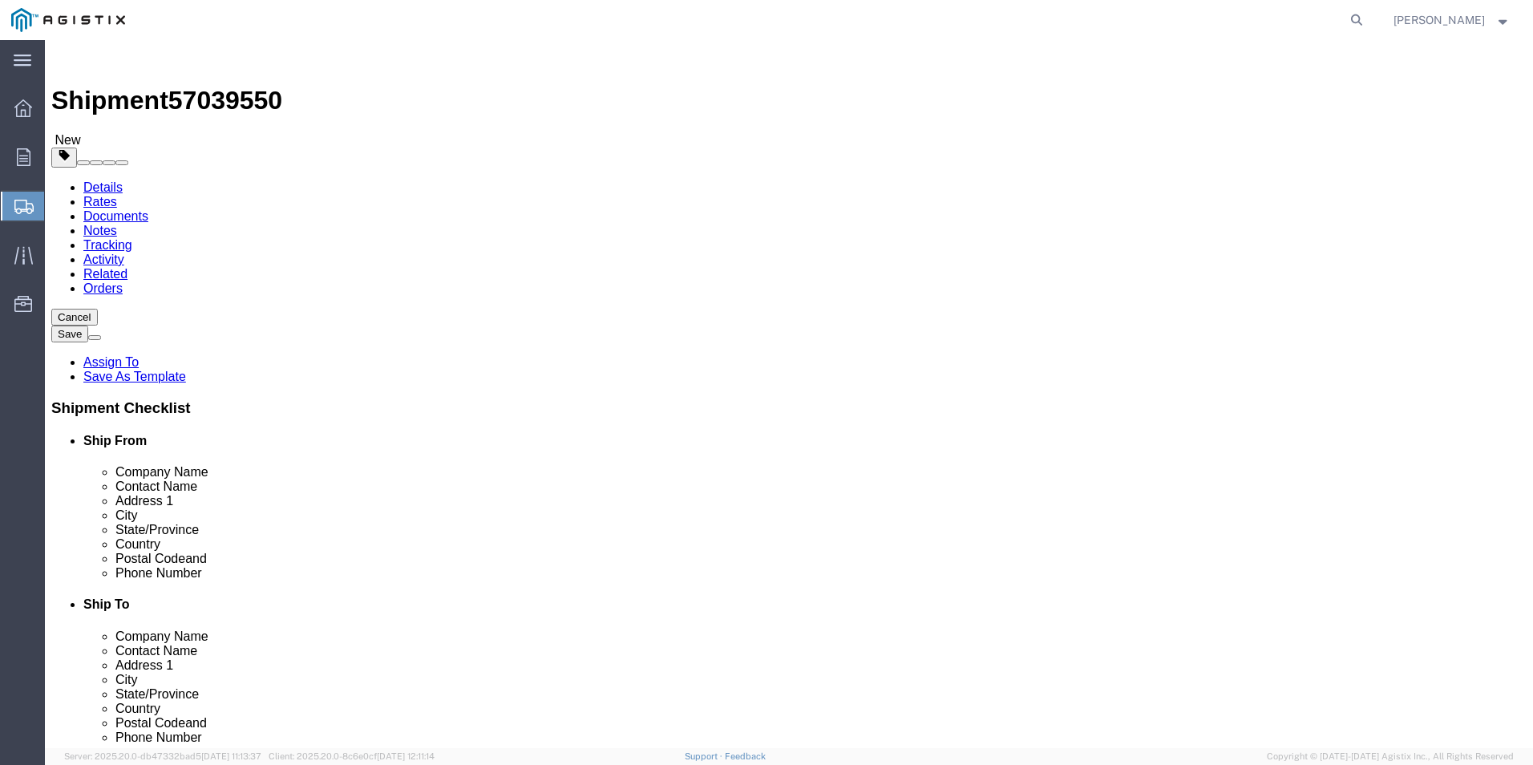
type input "7"
type input "5"
click input "0.00"
type input "0"
type input "15"
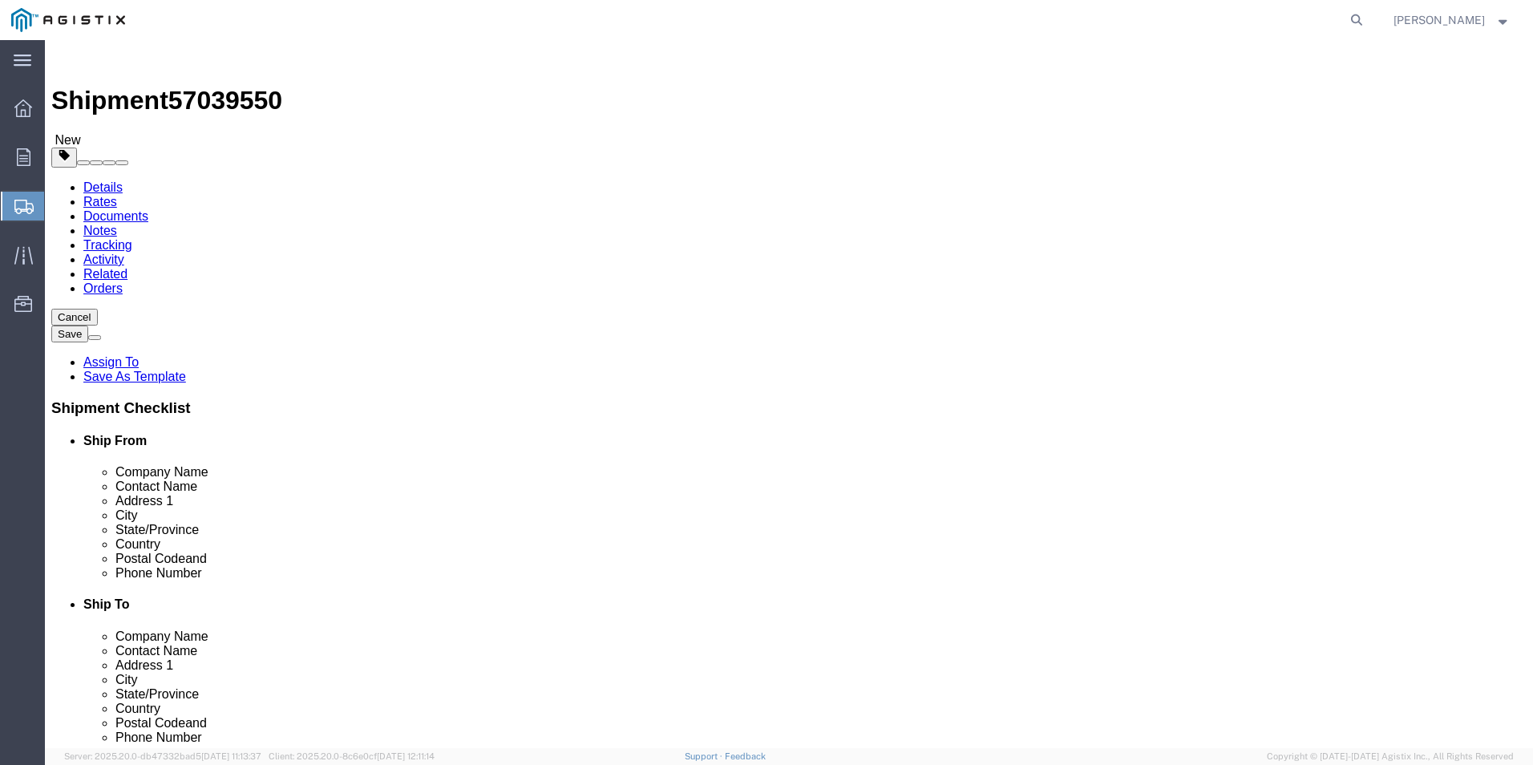
click link "Add Content"
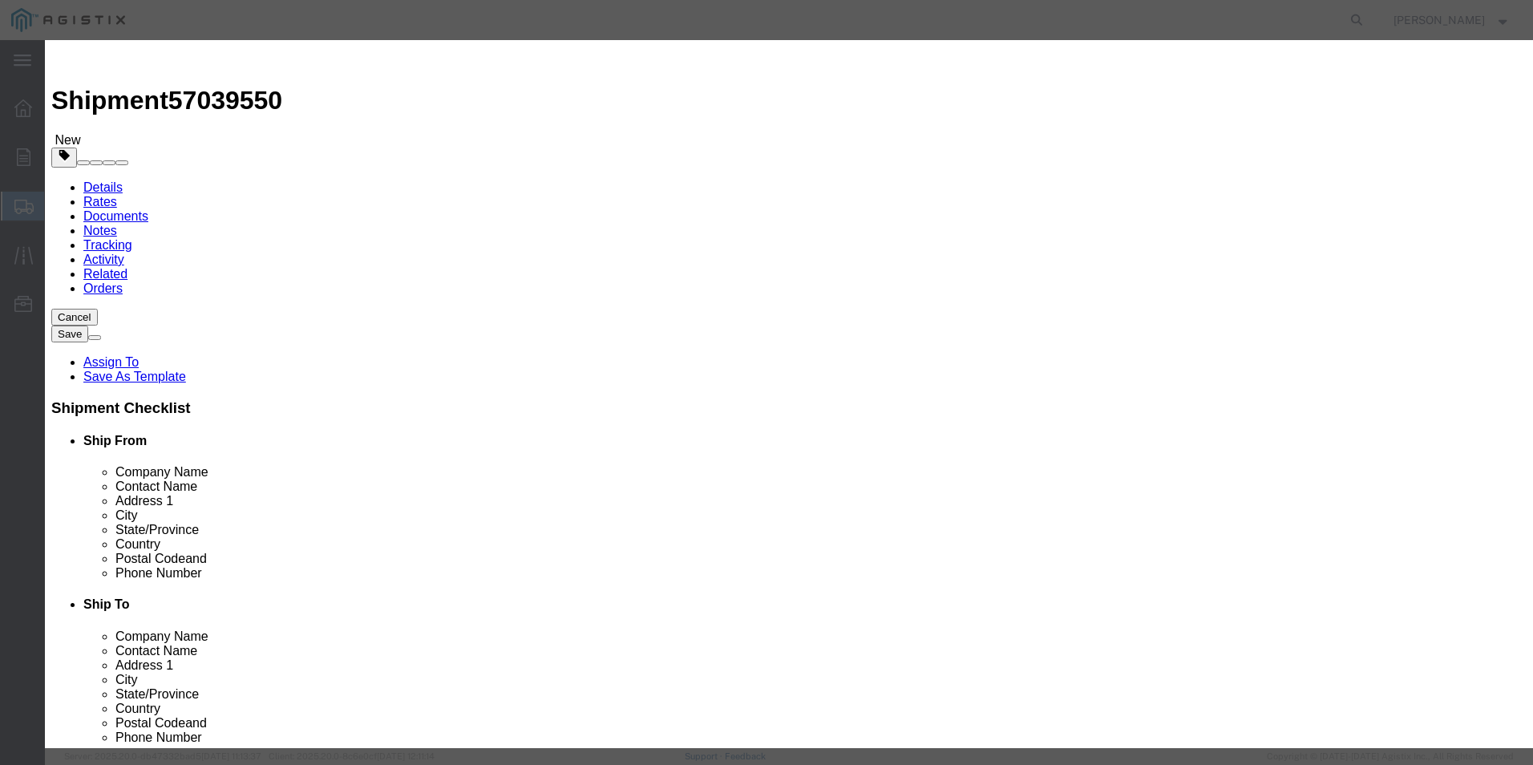
click input "text"
type input "TELANT150F2"
click input "0"
type input "0"
type input "1"
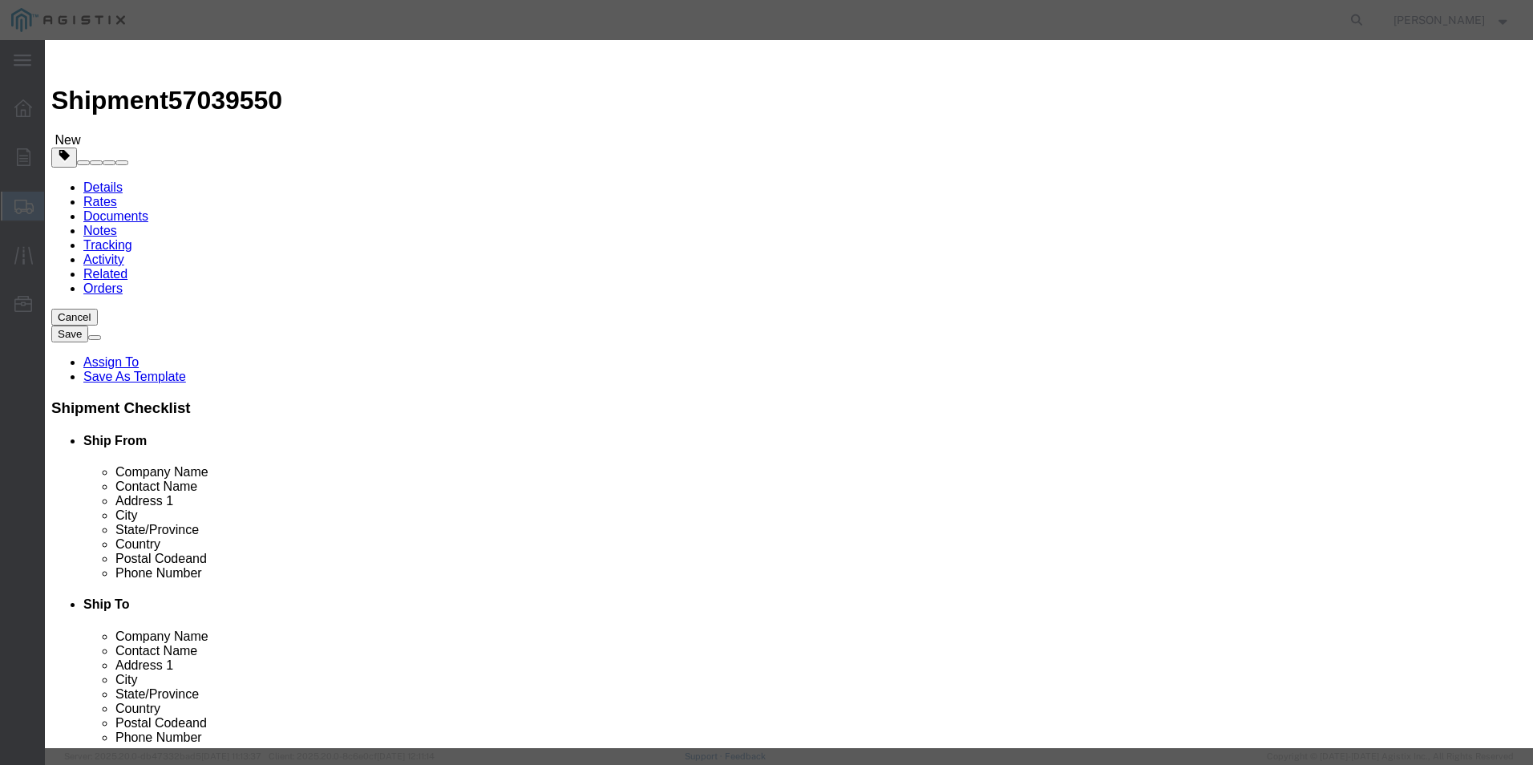
click div "Commodity library"
click input "text"
type input "6018.91"
click select "Select 50 55 60 65 70 85 92.5 100 125 175 250 300 400"
select select "92.5"
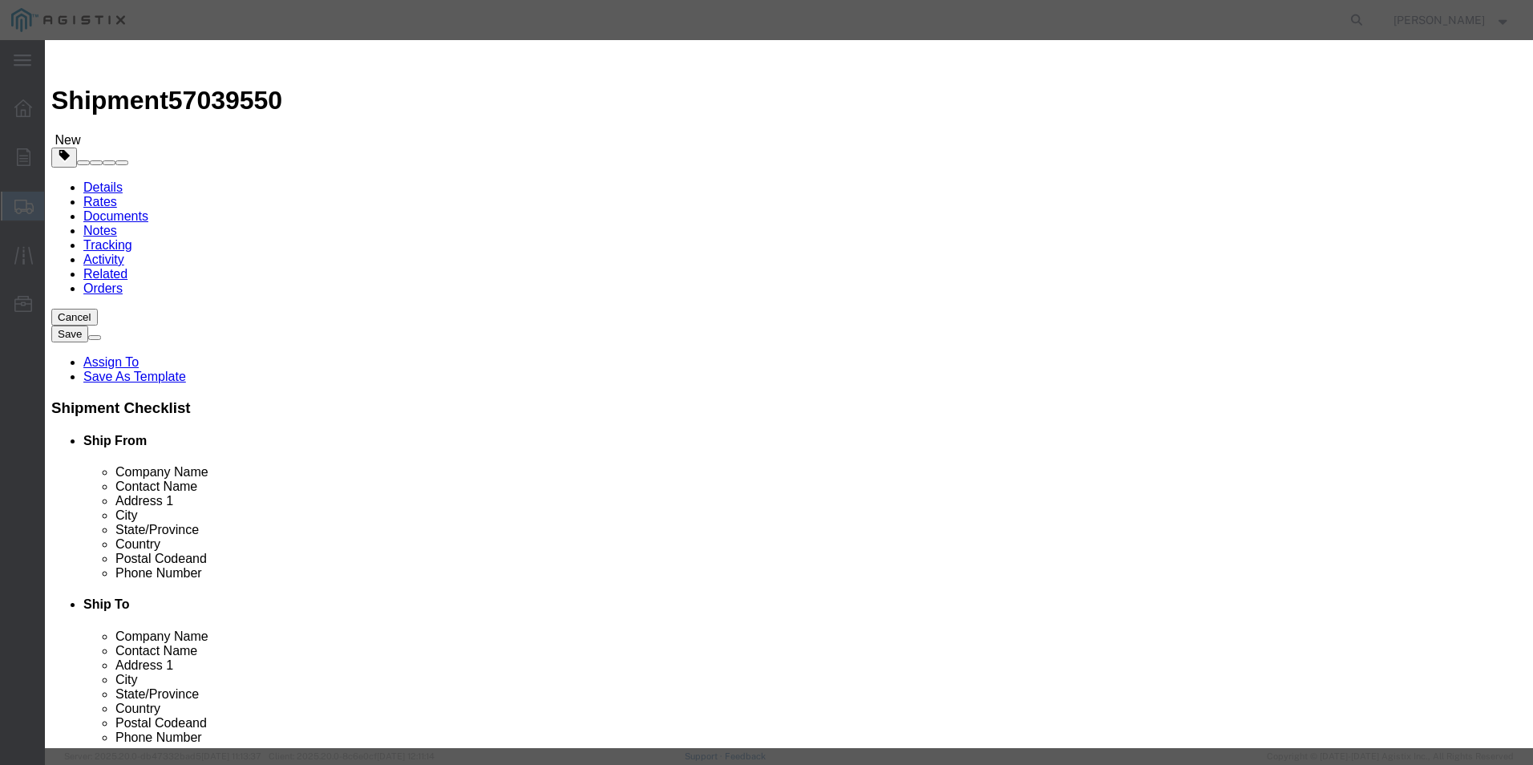
click select "Select 50 55 60 65 70 85 92.5 100 125 175 250 300 400"
click textarea
type textarea "[PERSON_NAME] VENDOR ID 1025152"
click button "Save & Close"
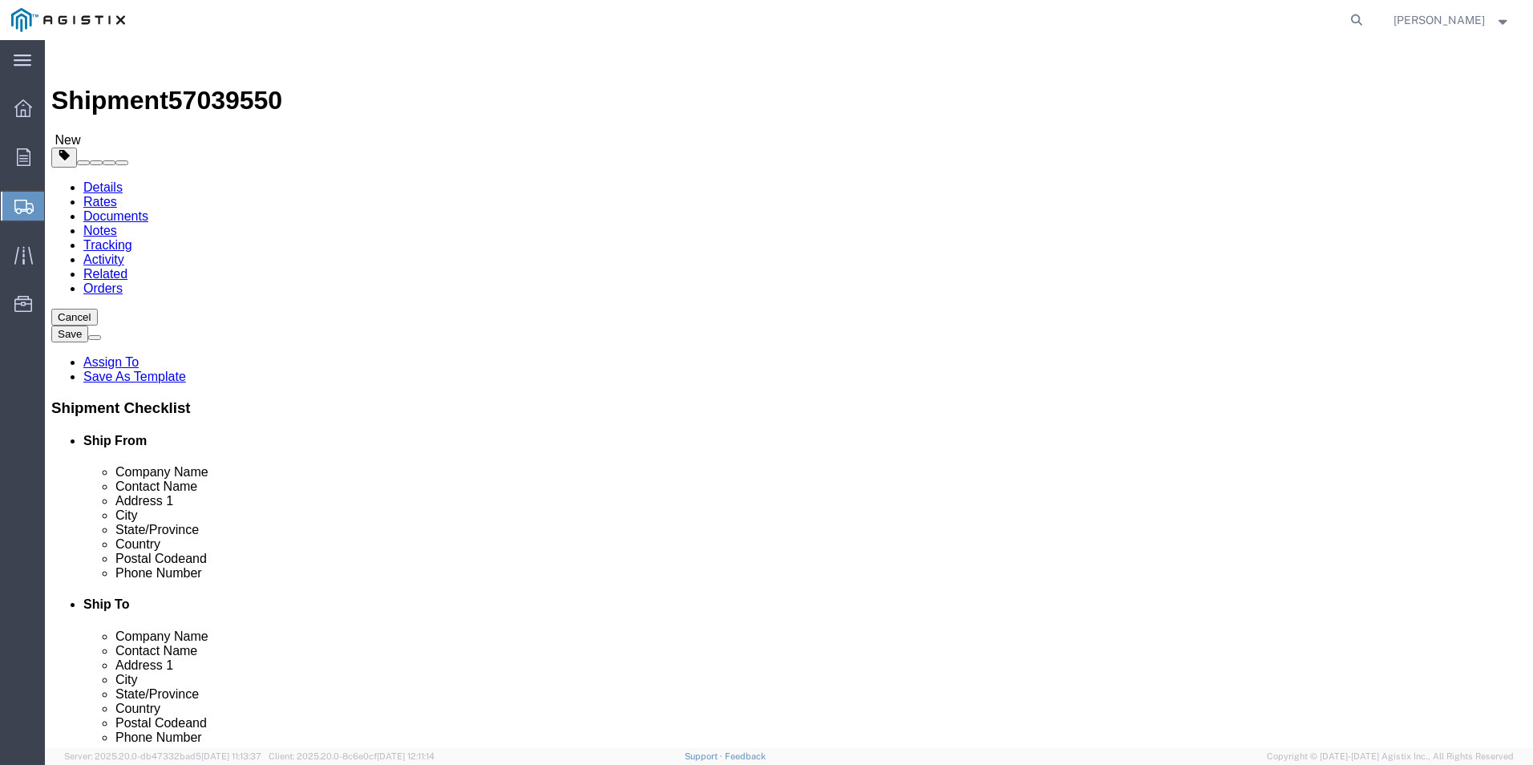
click dd "6018.91 USD"
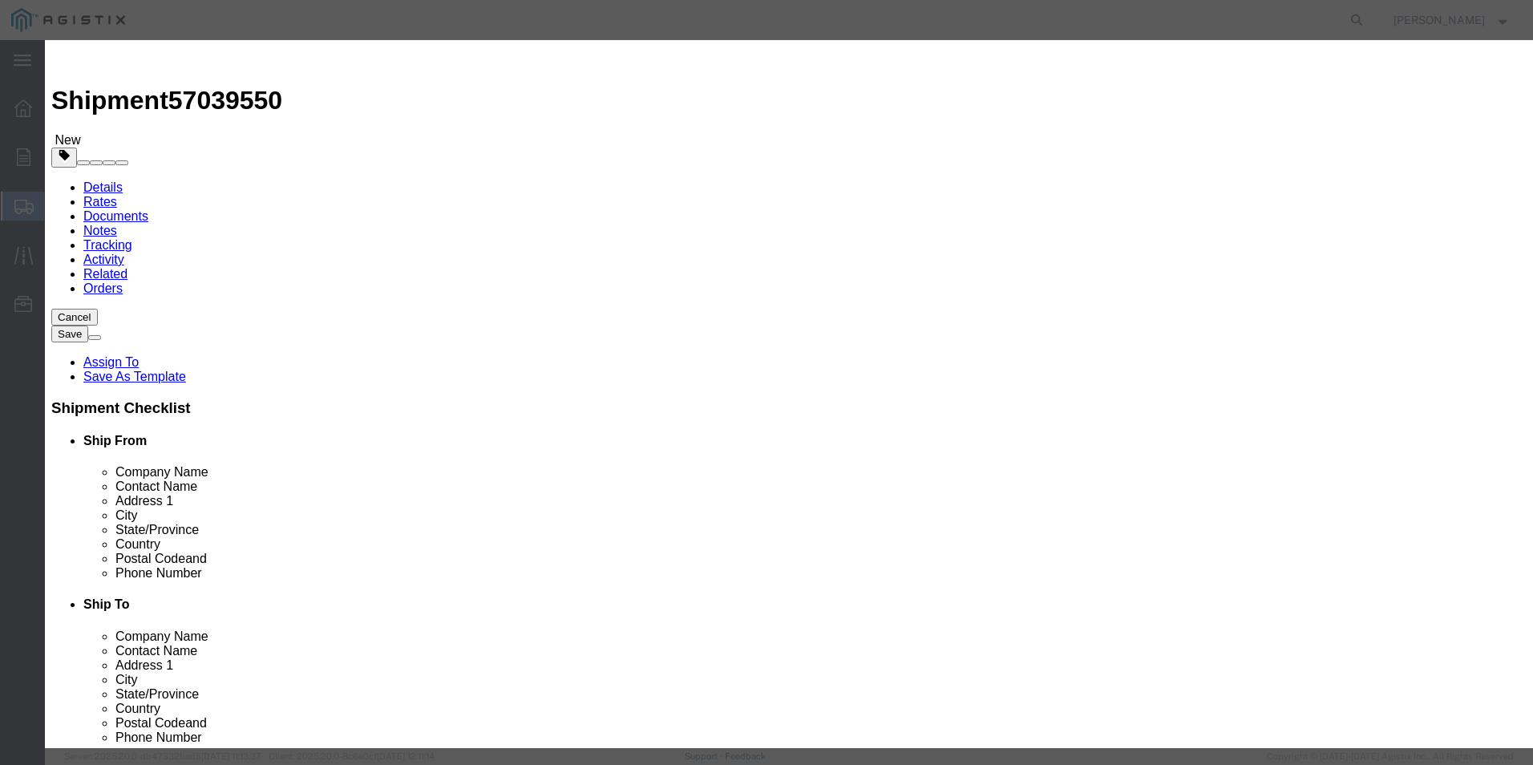
click input "6018.91"
type input "6"
click input "text"
click input "3009.81"
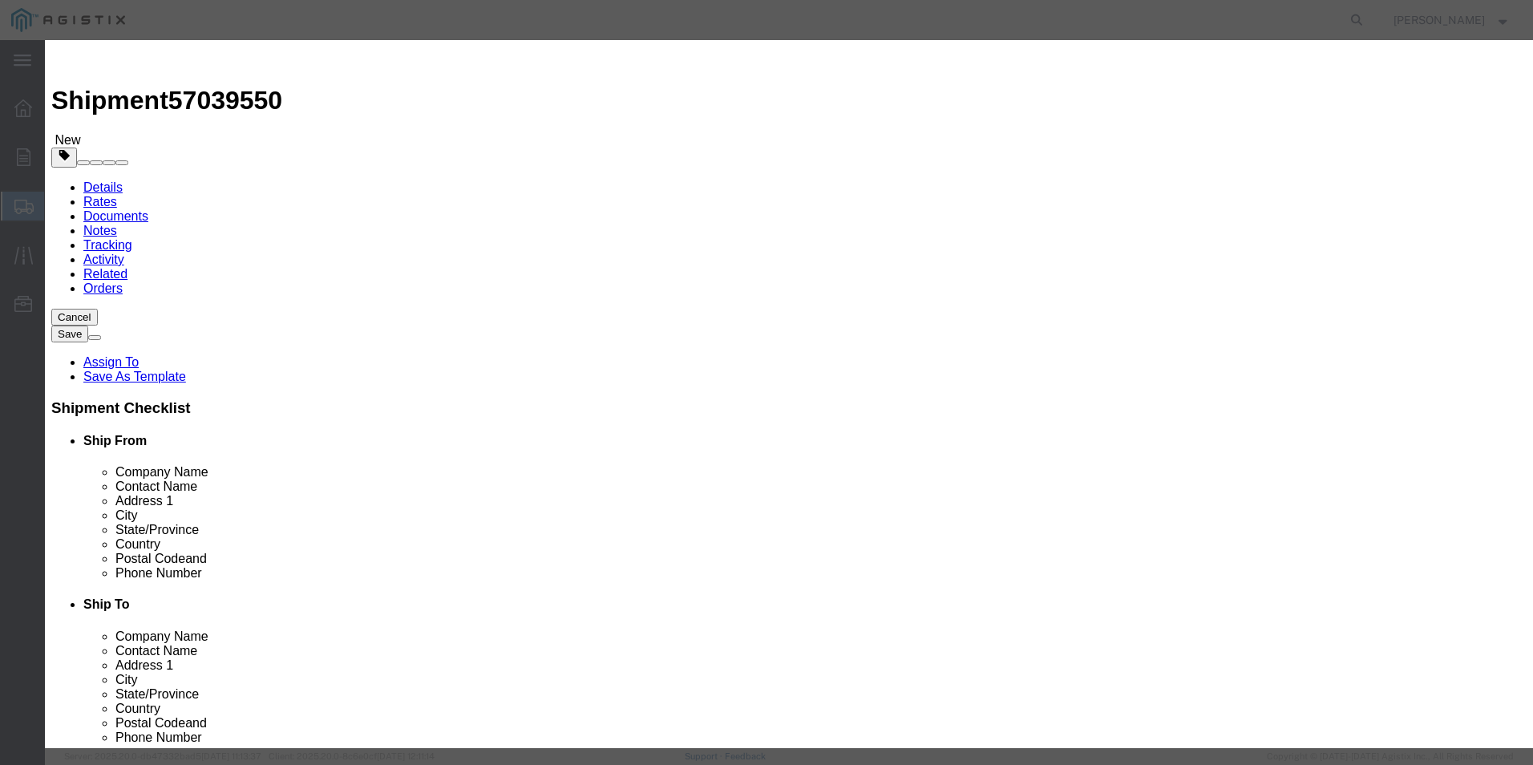
type input "3009.455"
click input "3009.455"
click button "Save & Close"
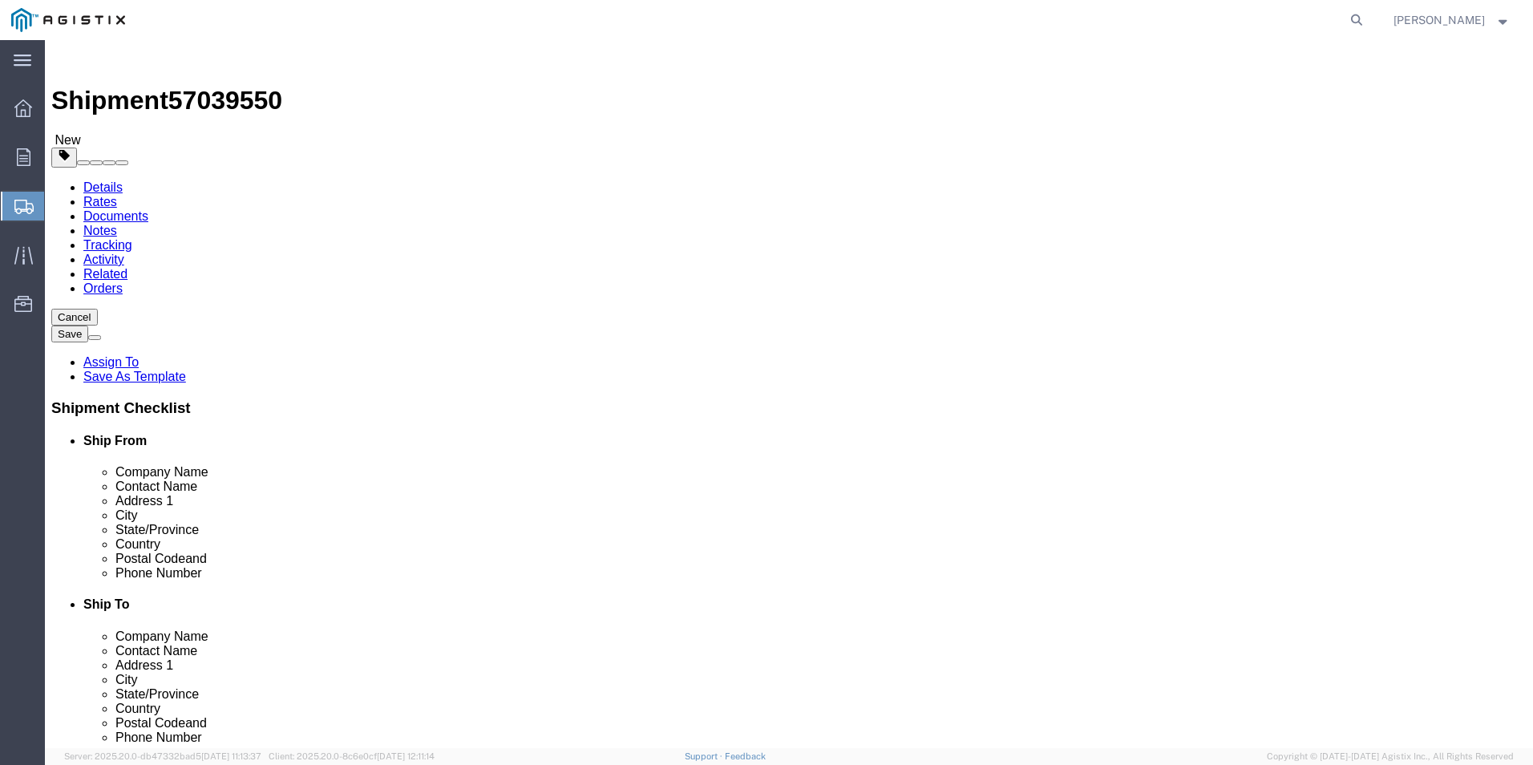
click dd "1.00 Each"
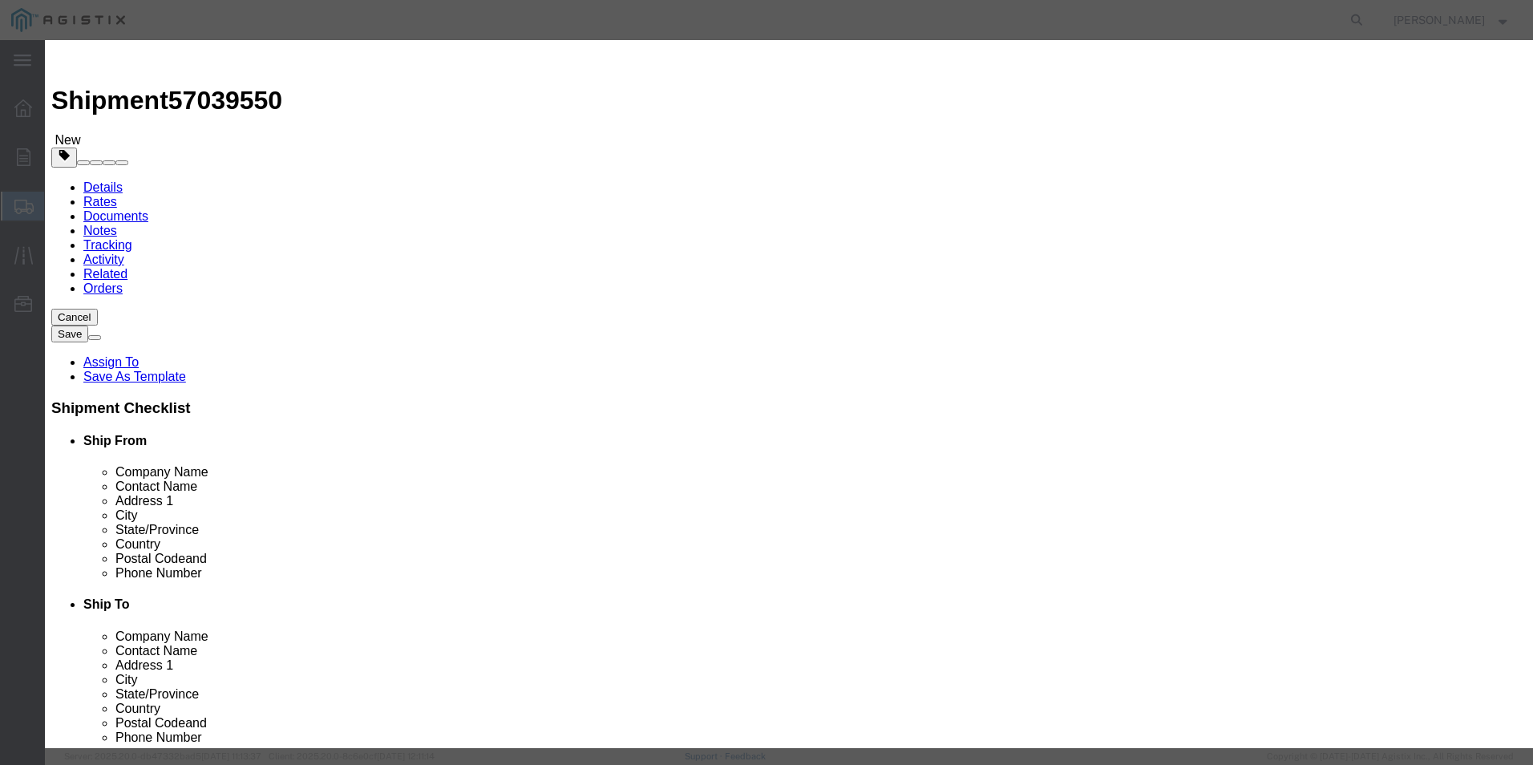
click input "6018.91"
type input "6"
type input "3009.455"
click button "Save & Close"
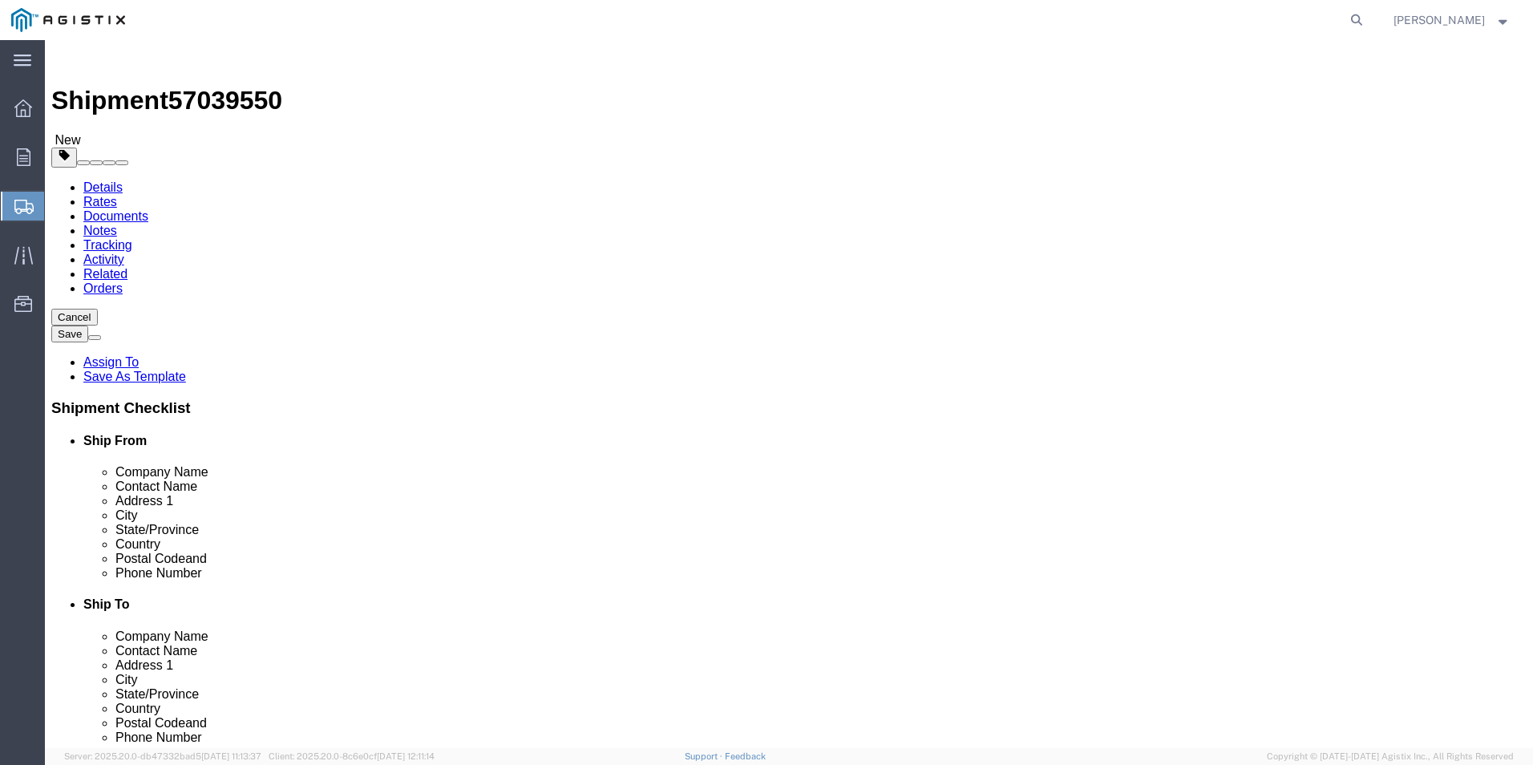
click dd "3009.46 USD"
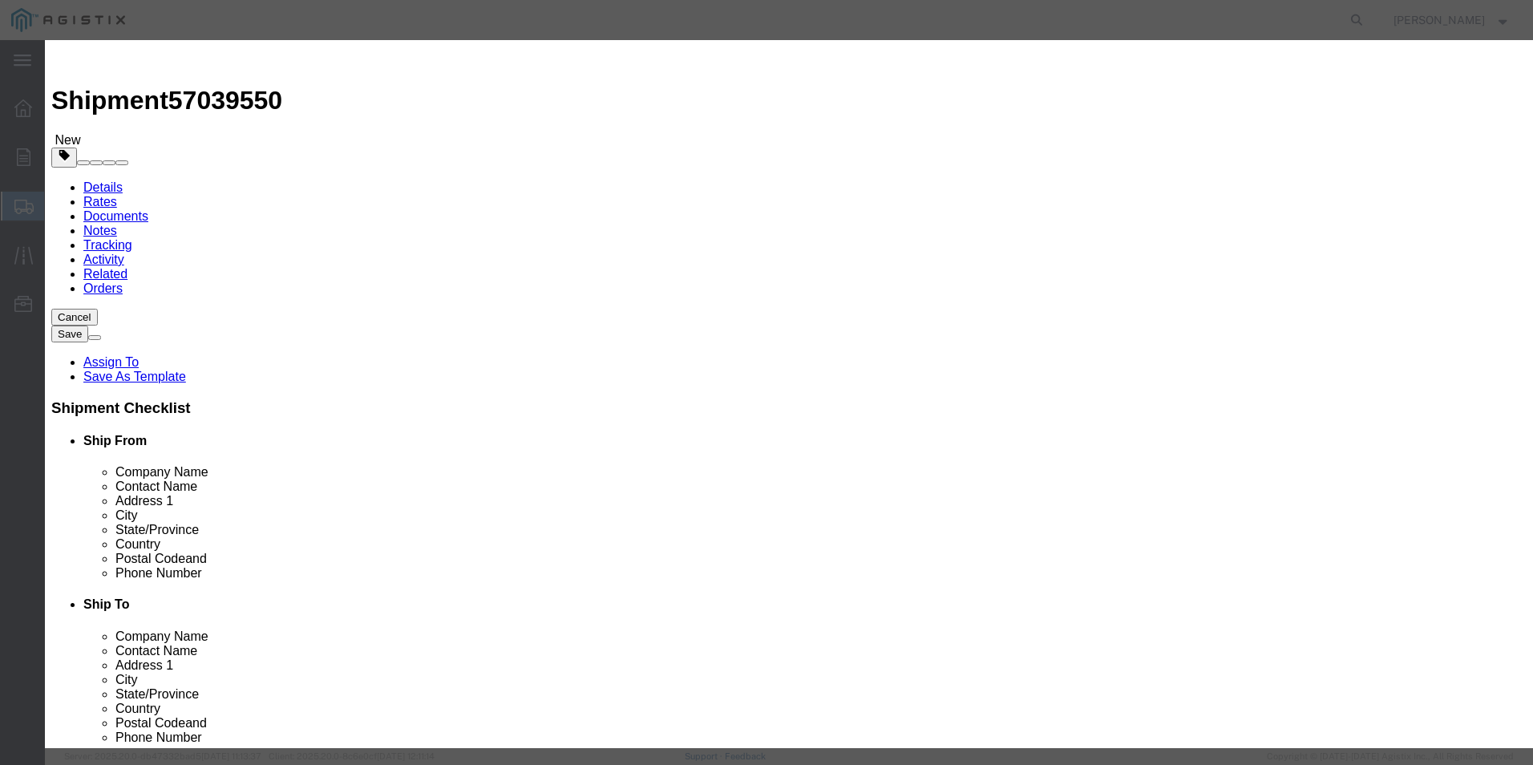
click input "3009.46"
type input "3009.45"
click button "Save & Close"
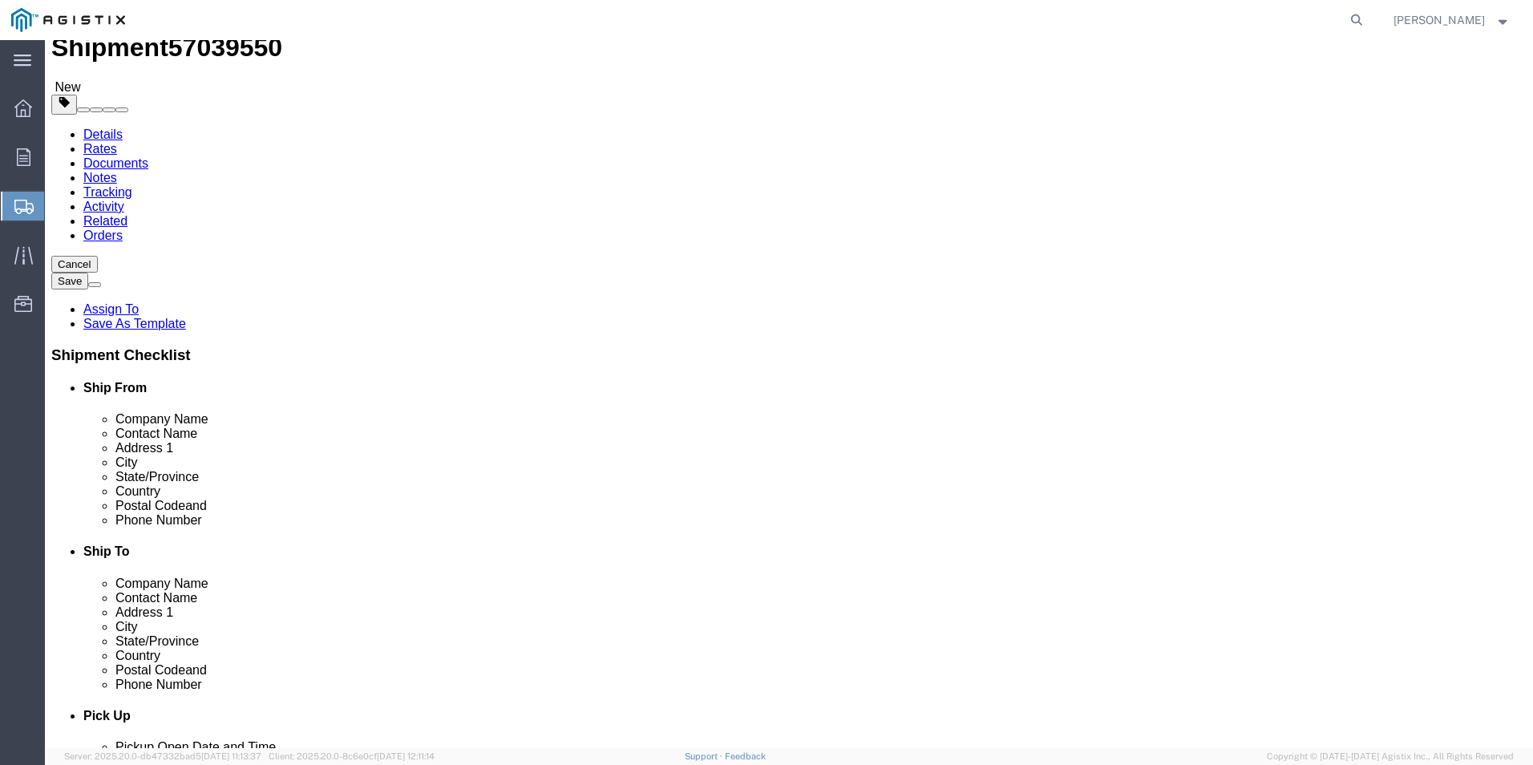
scroll to position [107, 0]
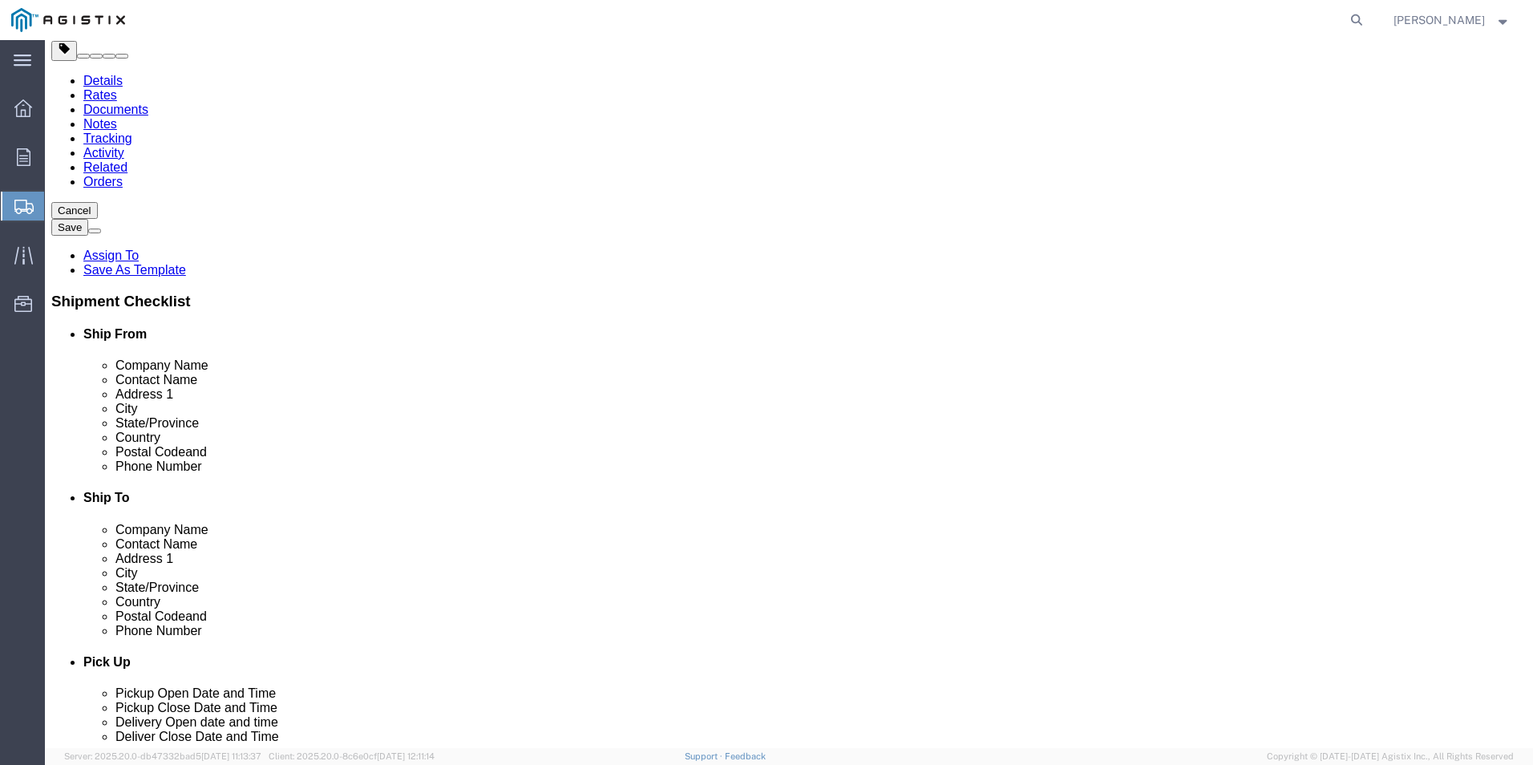
click button "Rate Shipment"
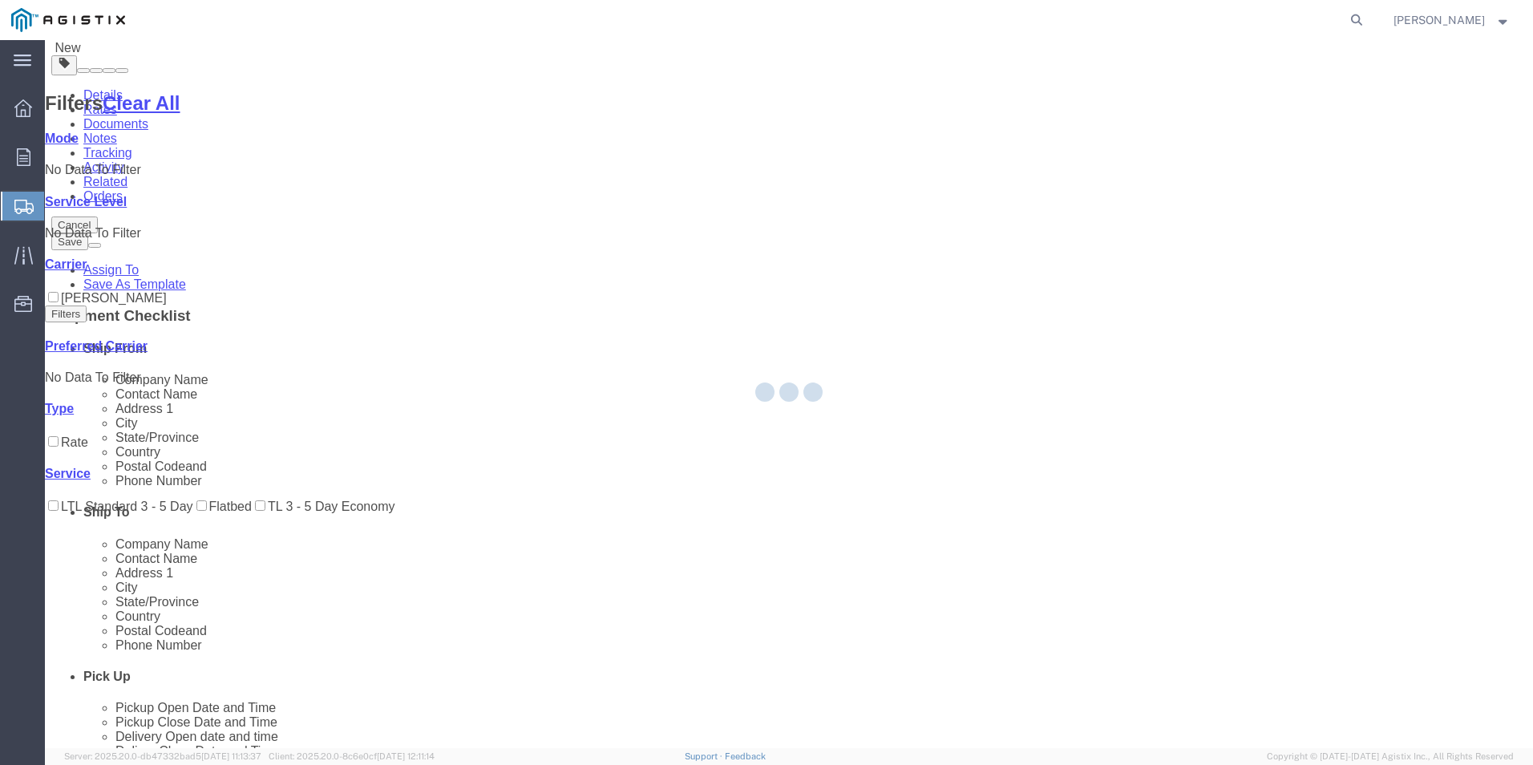
scroll to position [0, 0]
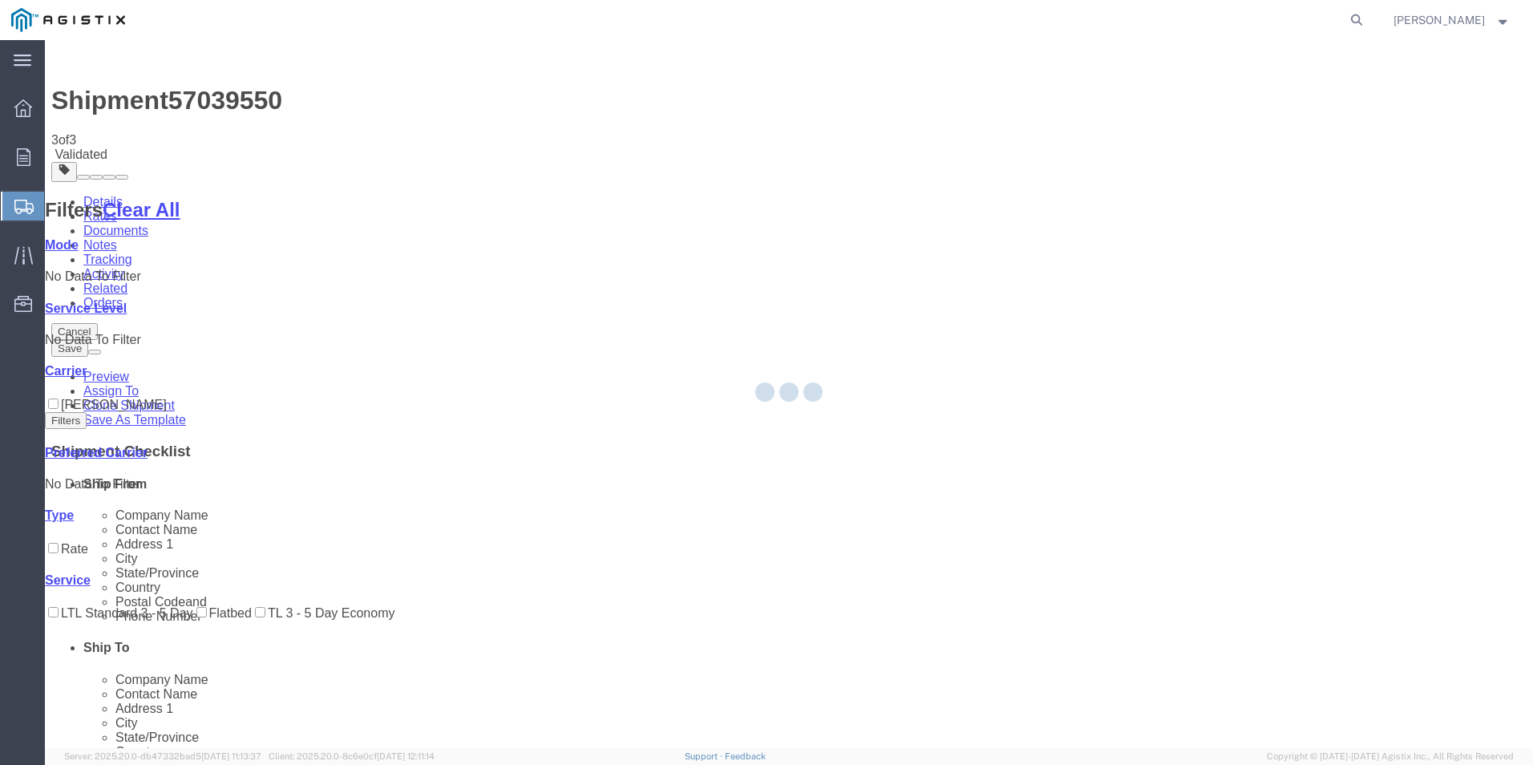
select select "22145"
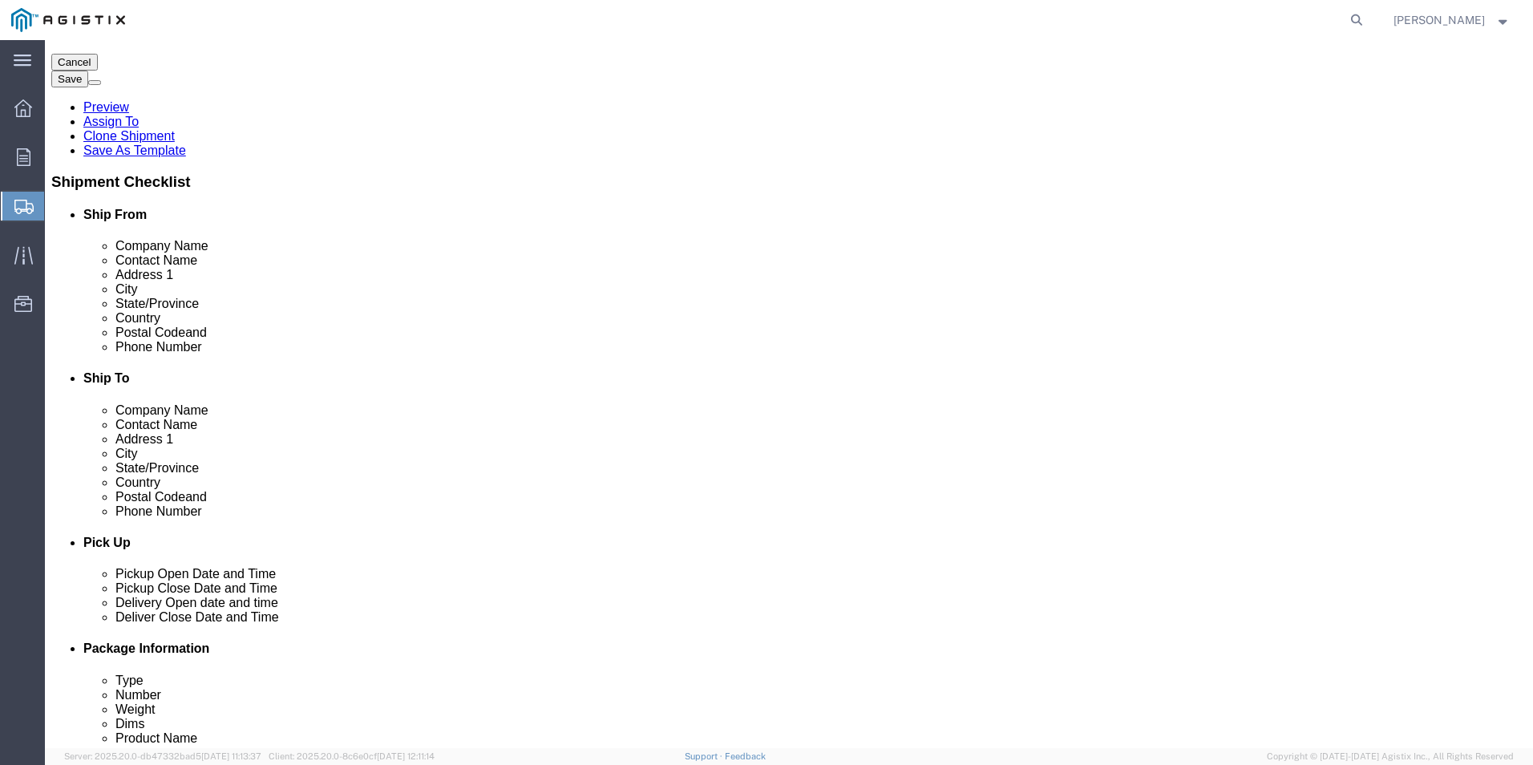
scroll to position [241, 0]
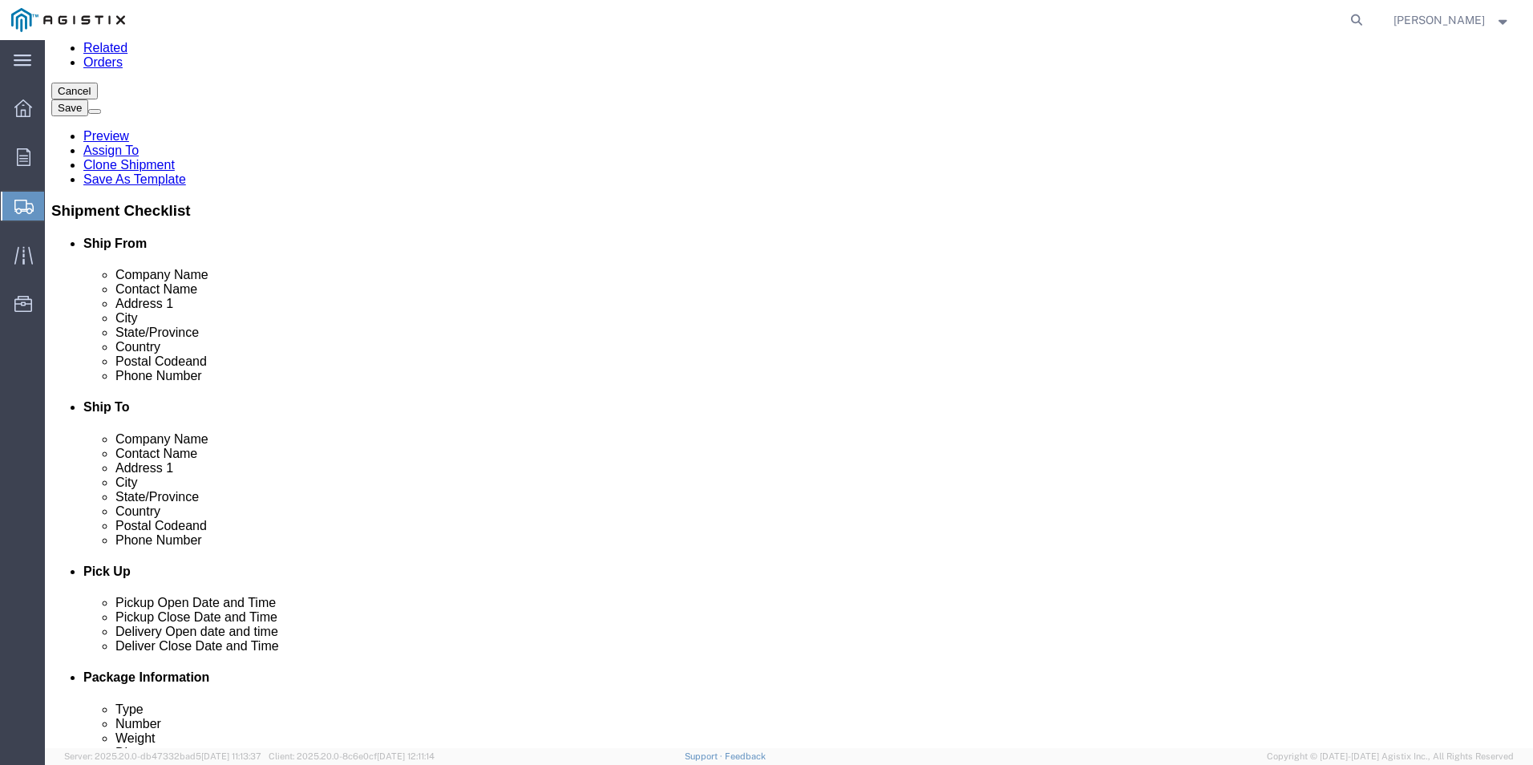
click button "Rate Shipment"
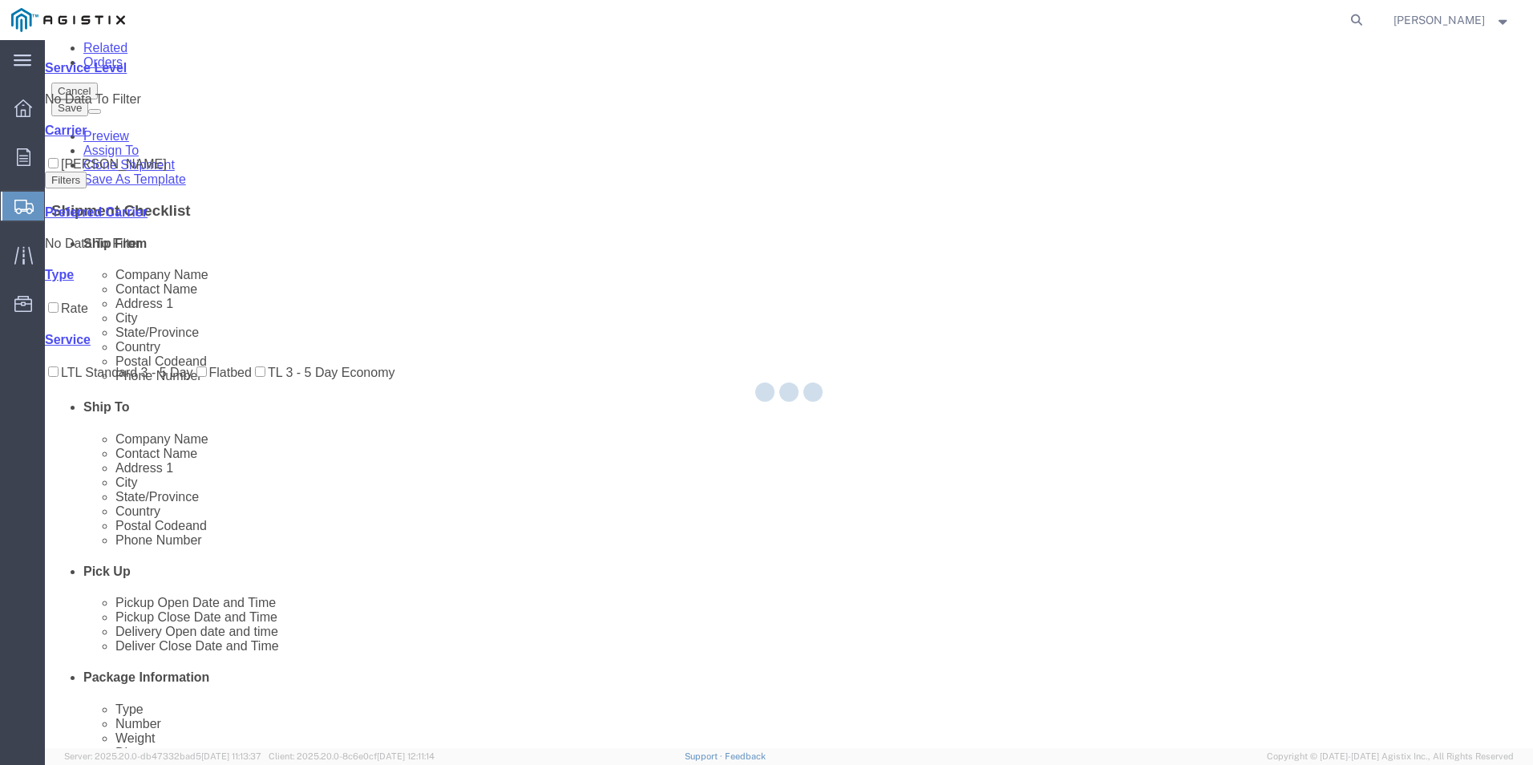
scroll to position [0, 0]
